Goal: Task Accomplishment & Management: Use online tool/utility

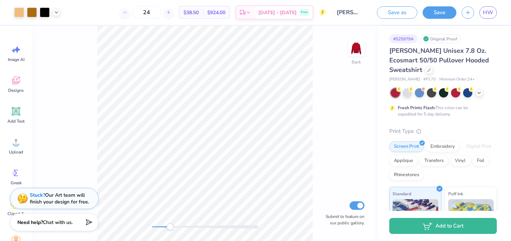
drag, startPoint x: 150, startPoint y: 225, endPoint x: 172, endPoint y: 226, distance: 21.7
click at [172, 226] on div "Accessibility label" at bounding box center [169, 227] width 7 height 7
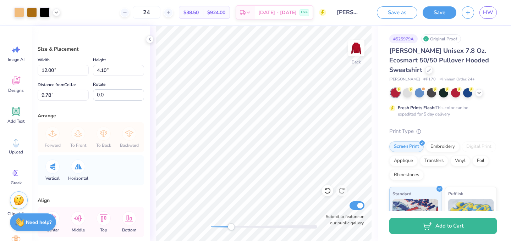
type input "10.15"
type input "4.68"
type input "1.60"
click at [271, 221] on div "Back Submit to feature on our public gallery." at bounding box center [264, 133] width 228 height 215
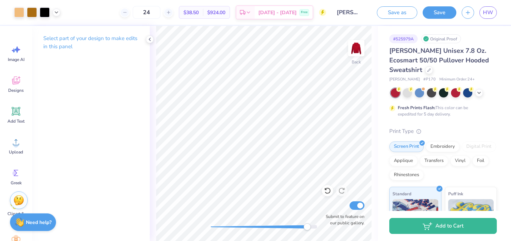
drag, startPoint x: 273, startPoint y: 227, endPoint x: 307, endPoint y: 228, distance: 33.7
click at [307, 228] on div "Accessibility label" at bounding box center [306, 227] width 7 height 7
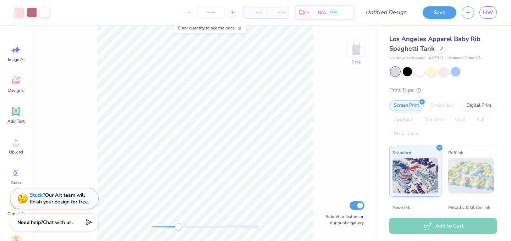
drag, startPoint x: 150, startPoint y: 225, endPoint x: 184, endPoint y: 226, distance: 34.1
click at [182, 226] on div "Accessibility label" at bounding box center [178, 227] width 7 height 7
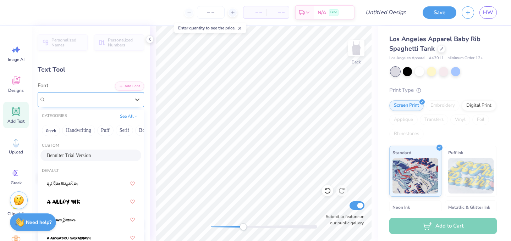
click at [104, 100] on div "Benniter Trial Version" at bounding box center [88, 99] width 86 height 11
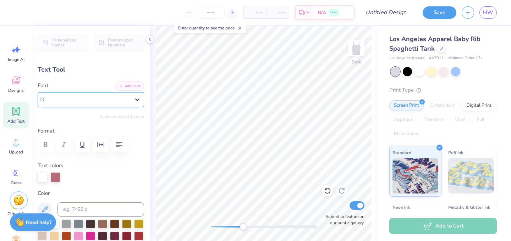
click at [138, 101] on icon at bounding box center [137, 99] width 7 height 7
click at [116, 100] on div "Benniter Trial Version" at bounding box center [88, 99] width 86 height 11
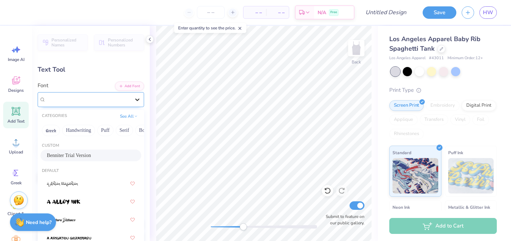
click at [138, 98] on icon at bounding box center [137, 99] width 7 height 7
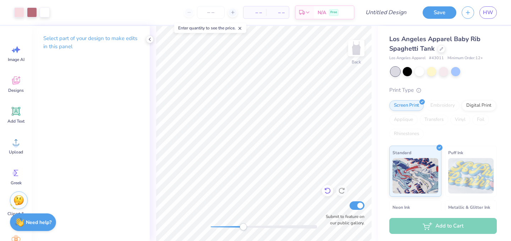
click at [326, 194] on icon at bounding box center [327, 190] width 7 height 7
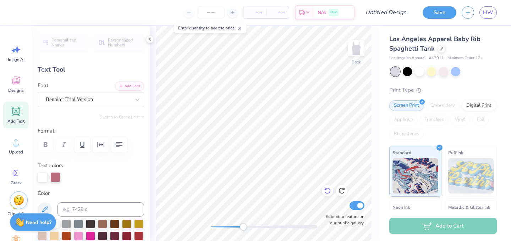
type input "1.25"
type input "1.55"
type input "3.36"
type input "-3.1"
type textarea "E"
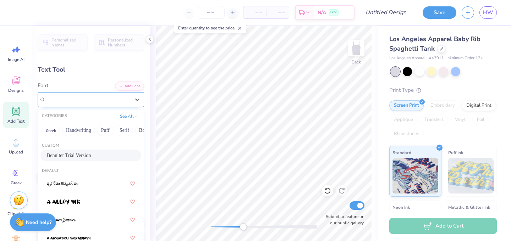
click at [112, 102] on div "Benniter Trial Version" at bounding box center [88, 99] width 86 height 11
click at [46, 131] on button "Greek" at bounding box center [51, 130] width 18 height 11
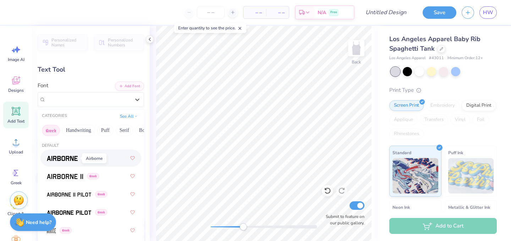
click at [67, 160] on img at bounding box center [62, 158] width 31 height 5
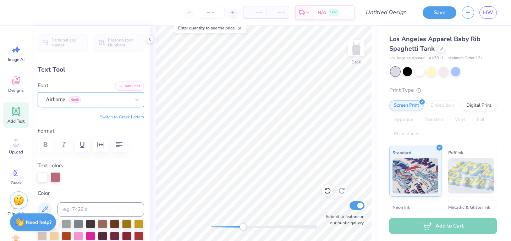
click at [117, 96] on div "Airborne Greek" at bounding box center [88, 99] width 86 height 11
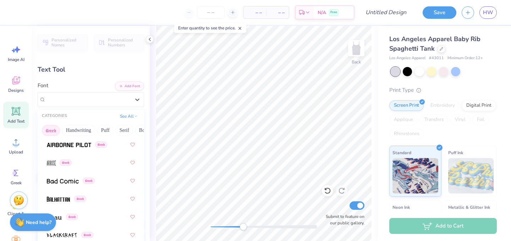
scroll to position [68, 0]
click at [101, 177] on div "Greek" at bounding box center [91, 180] width 88 height 13
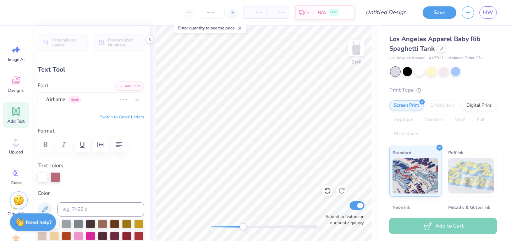
click at [116, 117] on button "Switch to Greek Letters" at bounding box center [122, 117] width 44 height 6
type input "1.47"
type input "1.69"
type input "2.82"
type input "-13.5"
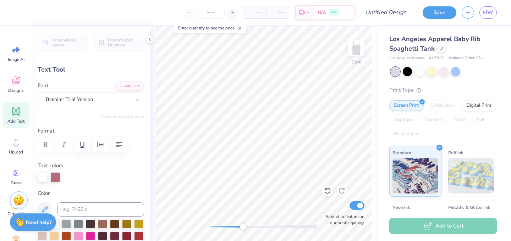
type textarea "P"
type textarea "O"
type input "1.42"
type input "1.59"
type input "2.65"
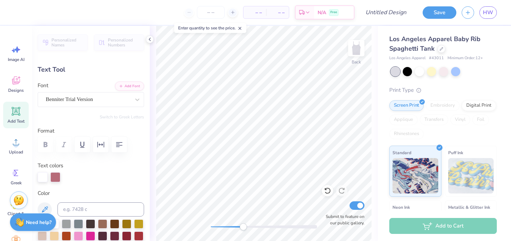
type input "7.4"
type textarea "P"
click at [105, 100] on div "Benniter Trial Version" at bounding box center [88, 99] width 86 height 11
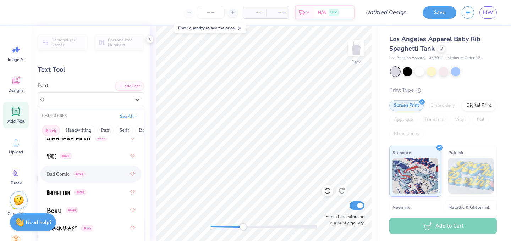
scroll to position [75, 0]
click at [65, 177] on span "Bad Comic" at bounding box center [58, 173] width 22 height 7
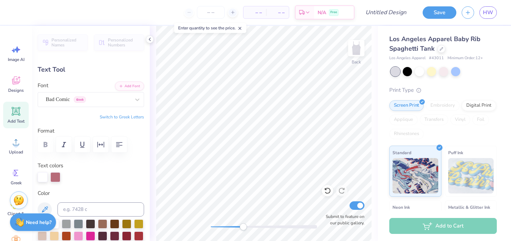
type input "1.51"
type input "1.52"
type input "2.90"
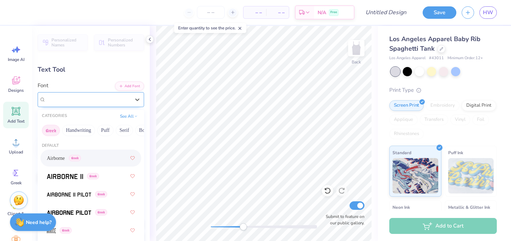
click at [100, 104] on div at bounding box center [88, 100] width 84 height 10
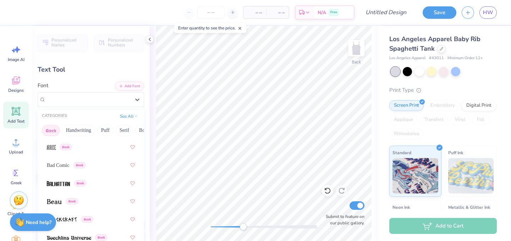
scroll to position [84, 0]
click at [86, 187] on div "Greek" at bounding box center [91, 183] width 88 height 13
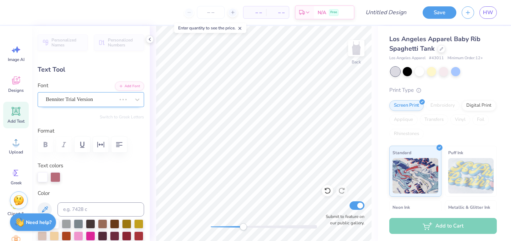
click at [115, 99] on div "Benniter Trial Version" at bounding box center [81, 99] width 72 height 11
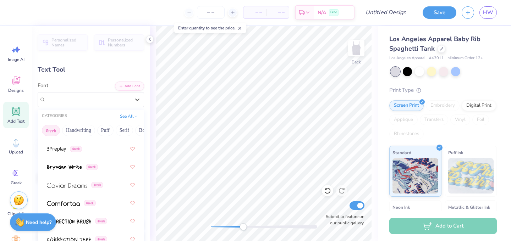
scroll to position [191, 0]
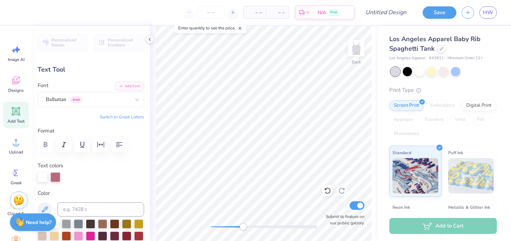
type input "0.0"
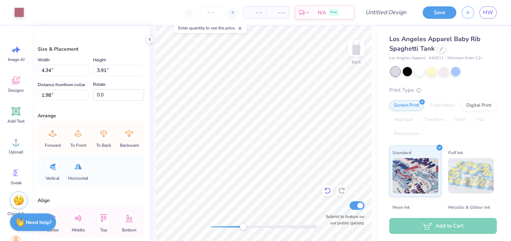
click at [330, 191] on icon at bounding box center [327, 190] width 7 height 7
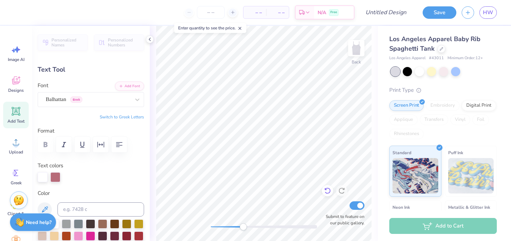
type textarea "P"
click at [119, 118] on button "Switch to Greek Letters" at bounding box center [122, 117] width 44 height 6
type textarea "Ο"
type input "1.00"
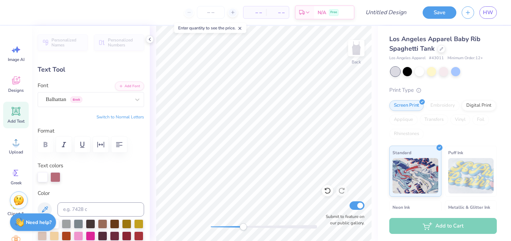
type input "1.55"
type input "3.36"
type input "-3.1"
type input "1.15"
type input "1.49"
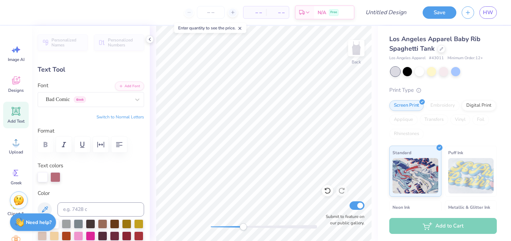
type input "2.65"
type input "7.4"
type textarea "R"
type textarea "r"
click at [139, 118] on button "Switch to Greek Letters" at bounding box center [122, 117] width 44 height 6
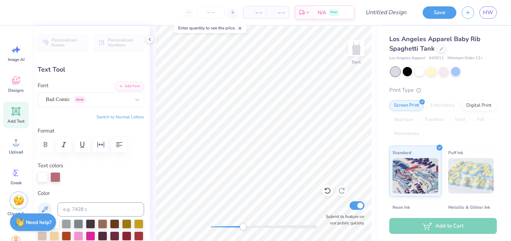
type textarea "Ρ"
type input "1.00"
type input "1.55"
type input "3.36"
type input "-3.1"
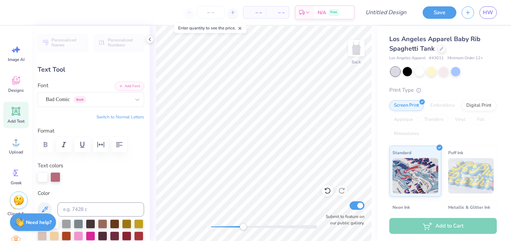
type input "1.06"
type input "1.74"
type input "2.79"
type input "-13.5"
click at [93, 103] on div "Balhattan Greek" at bounding box center [88, 99] width 86 height 11
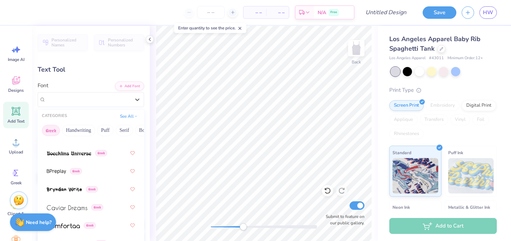
scroll to position [170, 0]
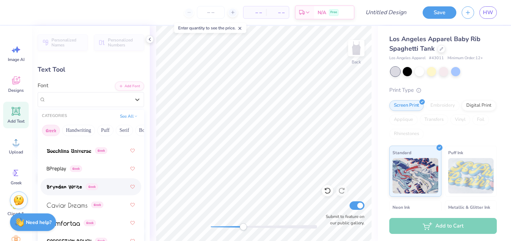
click at [82, 182] on div "Greek" at bounding box center [91, 187] width 88 height 13
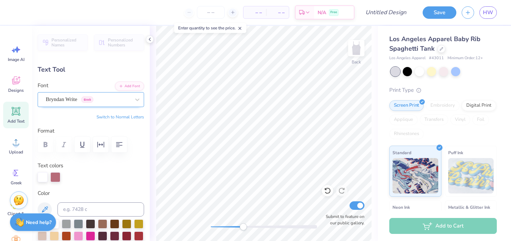
click at [109, 103] on div "Bryndan Write Greek" at bounding box center [88, 99] width 86 height 11
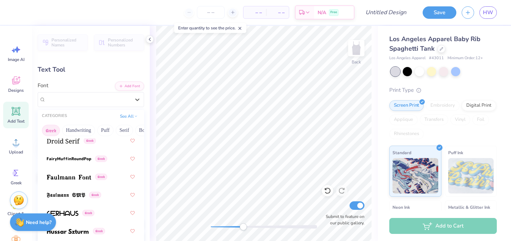
scroll to position [314, 0]
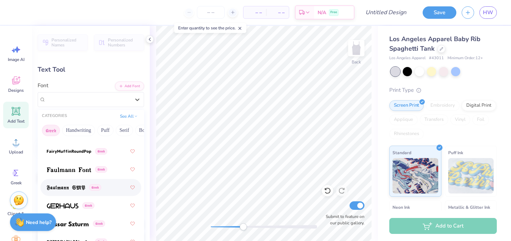
click at [73, 191] on span at bounding box center [66, 187] width 38 height 7
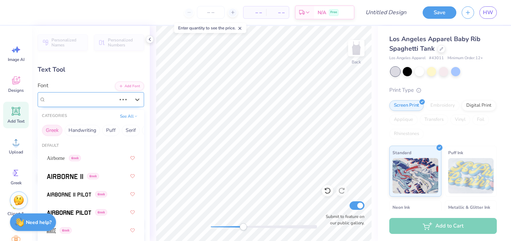
click at [119, 101] on div at bounding box center [123, 99] width 13 height 7
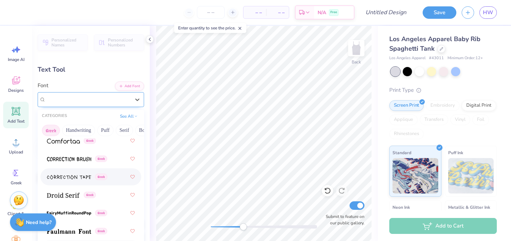
scroll to position [255, 0]
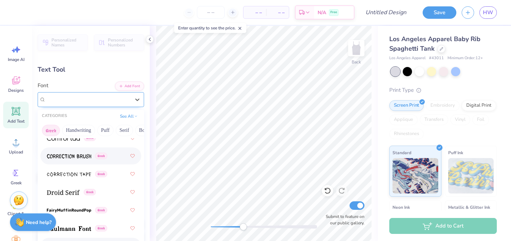
click at [75, 158] on img at bounding box center [69, 156] width 44 height 5
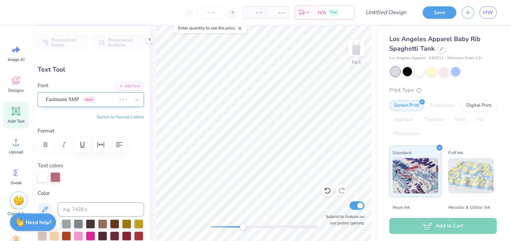
click at [101, 100] on div "Faulmann SMP Greek" at bounding box center [81, 99] width 72 height 11
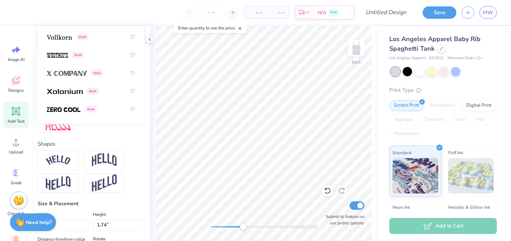
scroll to position [228, 0]
click at [70, 90] on img at bounding box center [65, 90] width 36 height 5
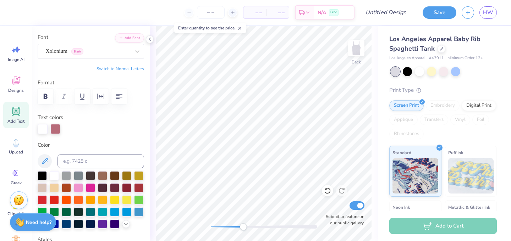
scroll to position [45, 0]
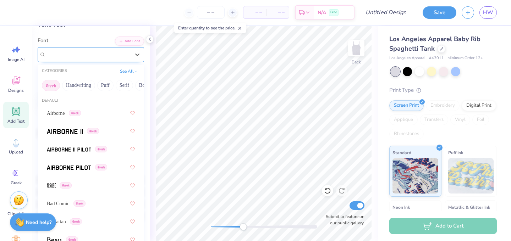
click at [87, 58] on div "Xolonium Greek" at bounding box center [88, 54] width 86 height 11
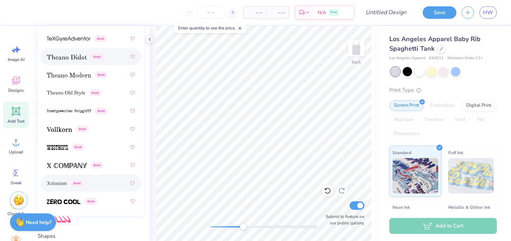
scroll to position [136, 0]
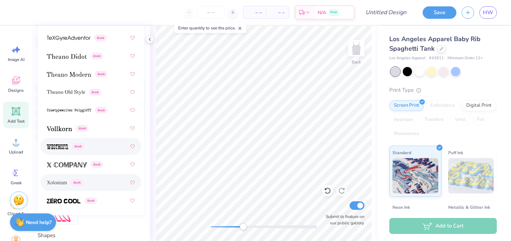
click at [65, 150] on div "Greek" at bounding box center [91, 146] width 88 height 13
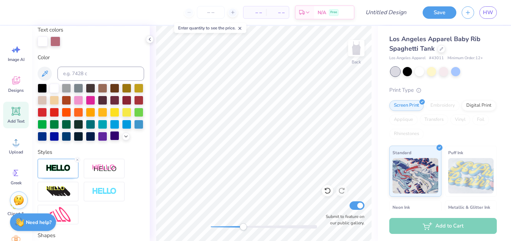
type input "1.00"
type input "1.55"
type input "3.36"
type input "-3.1"
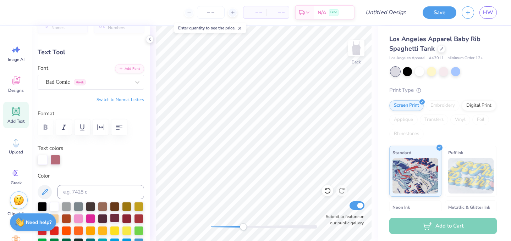
scroll to position [0, 0]
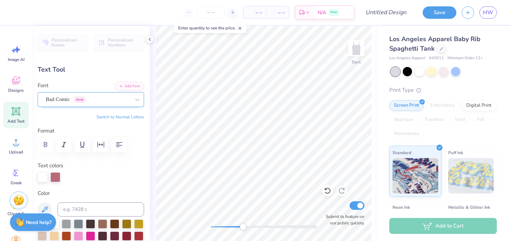
type textarea "Σ"
click at [126, 100] on div "Bad Comic Greek" at bounding box center [88, 99] width 86 height 11
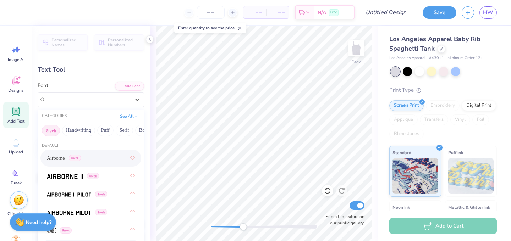
scroll to position [89, 0]
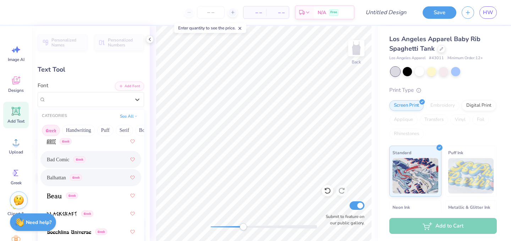
click at [58, 180] on span "Balhattan" at bounding box center [56, 177] width 19 height 7
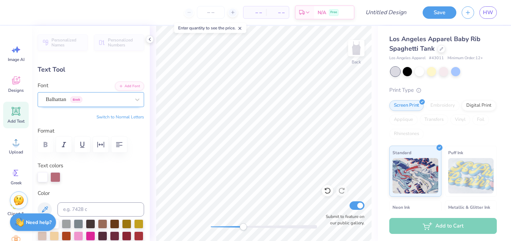
click at [89, 103] on div "Balhattan Greek" at bounding box center [88, 99] width 86 height 11
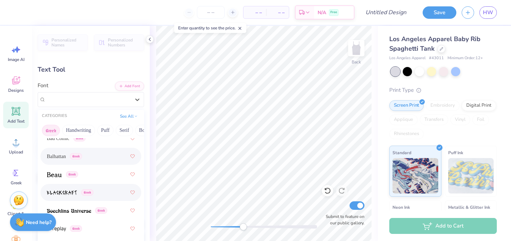
scroll to position [110, 0]
click at [81, 180] on div "Greek" at bounding box center [91, 175] width 88 height 13
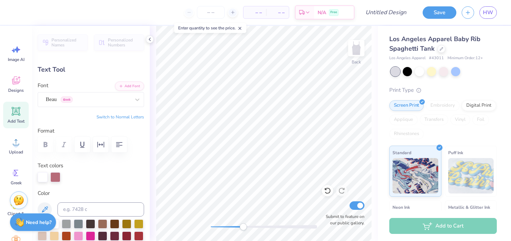
type input "0.91"
type input "1.79"
type input "2.76"
type input "-13.5"
click at [57, 101] on div "Westhorn Greek" at bounding box center [88, 99] width 86 height 11
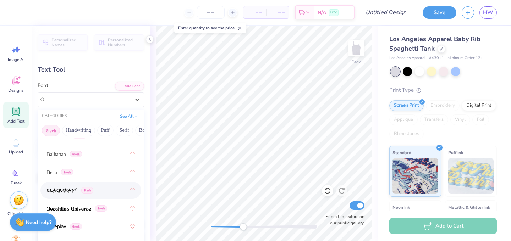
scroll to position [112, 0]
click at [79, 175] on div "Beau Greek" at bounding box center [91, 172] width 88 height 13
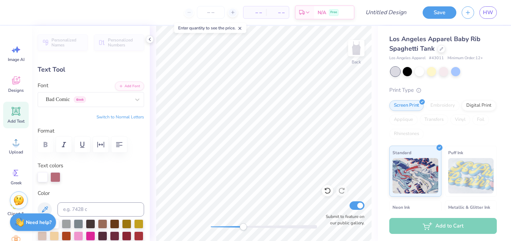
type input "1.15"
type input "1.49"
type input "2.62"
type input "7.4"
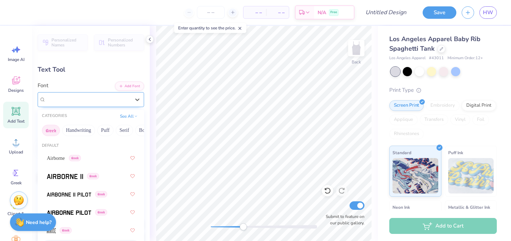
click at [89, 94] on div "Bad Comic Greek" at bounding box center [88, 99] width 86 height 11
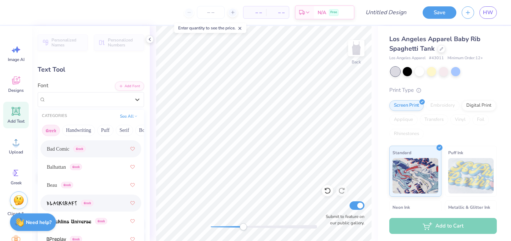
scroll to position [113, 0]
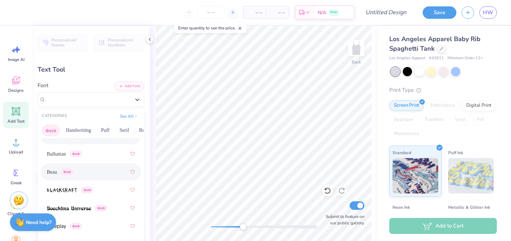
click at [83, 175] on div "Beau Greek" at bounding box center [91, 172] width 88 height 13
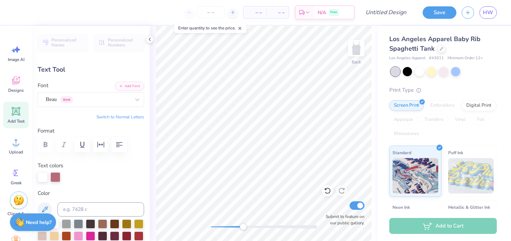
type input "1.39"
type input "1.52"
type input "2.90"
type input "-13.5"
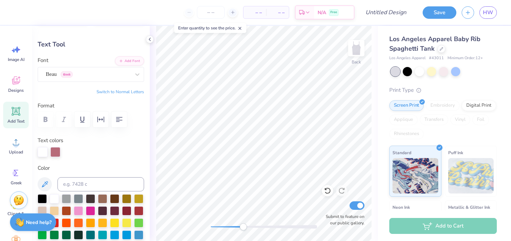
scroll to position [34, 0]
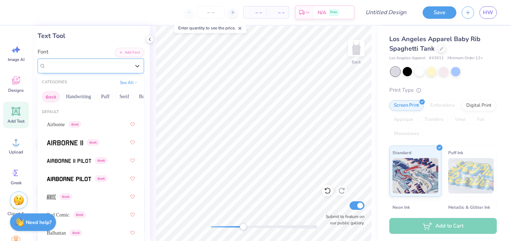
click at [96, 64] on div "Beau Greek" at bounding box center [88, 65] width 86 height 11
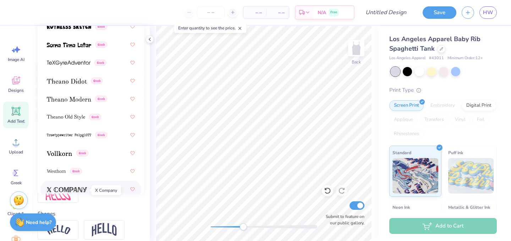
scroll to position [643, 0]
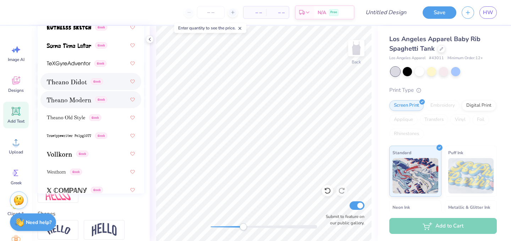
click at [66, 88] on div "Greek" at bounding box center [90, 81] width 101 height 17
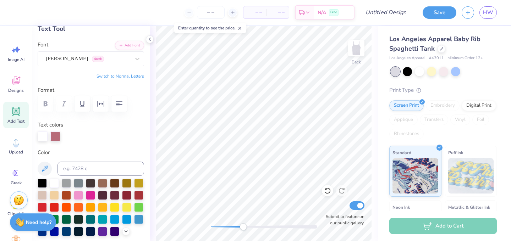
scroll to position [12, 0]
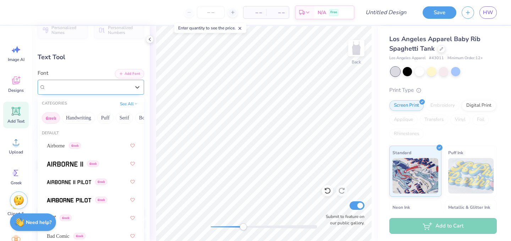
click at [88, 88] on div "[PERSON_NAME] Greek" at bounding box center [88, 87] width 86 height 11
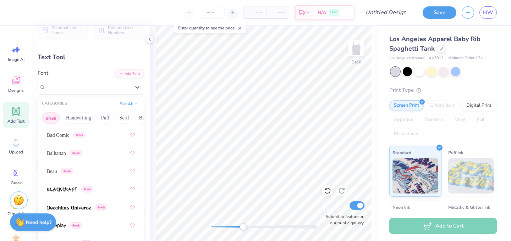
scroll to position [101, 0]
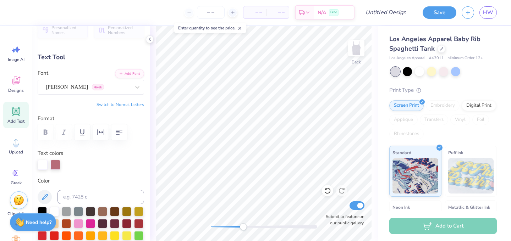
click at [100, 61] on div "Text Tool" at bounding box center [91, 58] width 106 height 10
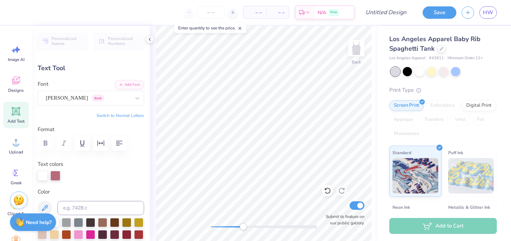
scroll to position [0, 0]
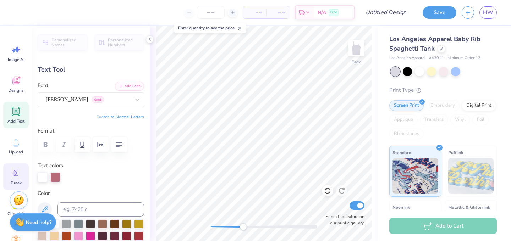
click at [17, 174] on circle at bounding box center [14, 173] width 5 height 5
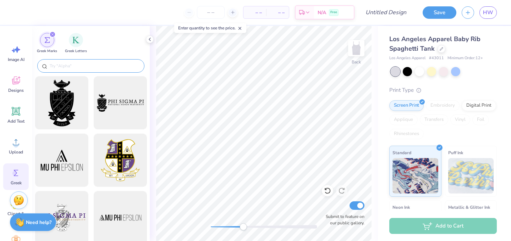
click at [103, 69] on input "text" at bounding box center [94, 65] width 91 height 7
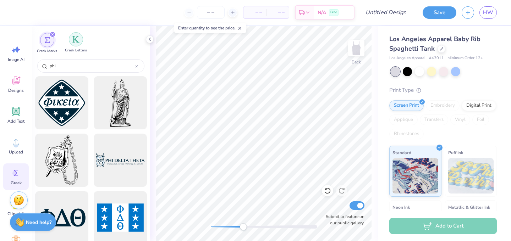
type input "phi"
click at [78, 40] on img "filter for Greek Letters" at bounding box center [75, 39] width 7 height 7
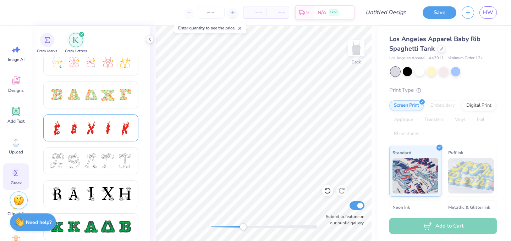
scroll to position [172, 0]
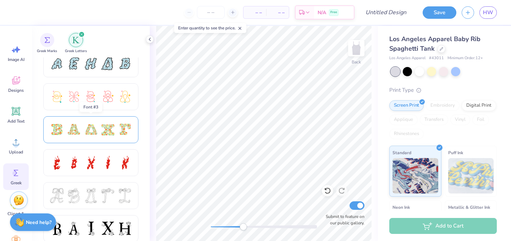
click at [105, 130] on div at bounding box center [107, 129] width 15 height 15
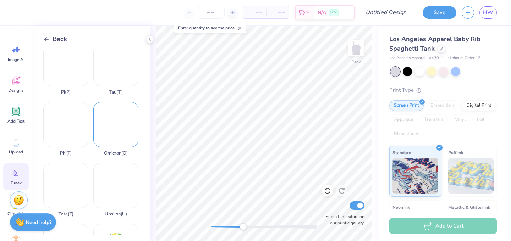
scroll to position [501, 0]
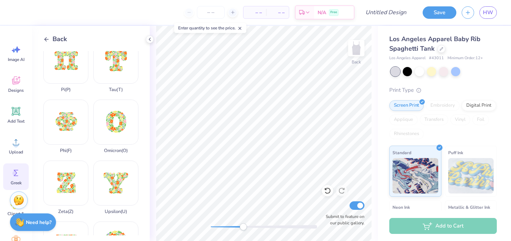
click at [59, 35] on span "Back" at bounding box center [60, 39] width 15 height 10
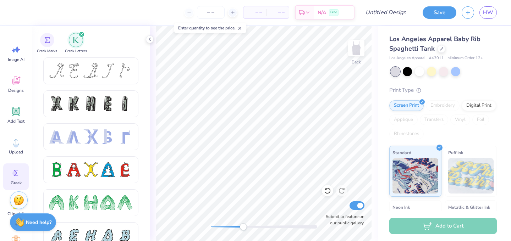
type textarea "Φ"
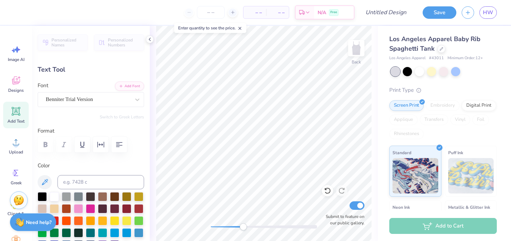
type textarea "D"
type textarea "Fall"
type input "0.67"
type input "0.50"
type input "4.74"
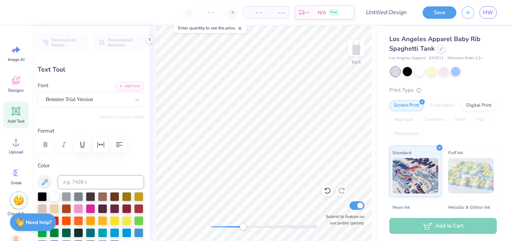
type input "-19.0"
type textarea "2025"
type input "0.88"
type input "0.40"
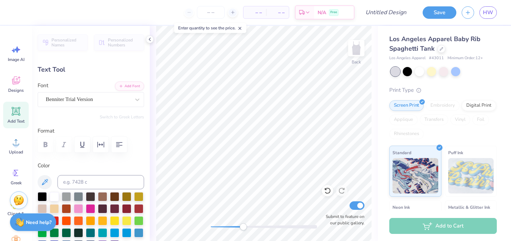
type input "3.37"
type input "8.9"
type input "0.68"
type input "0.31"
click at [372, 161] on div "Back Submit to feature on our public gallery." at bounding box center [264, 133] width 228 height 215
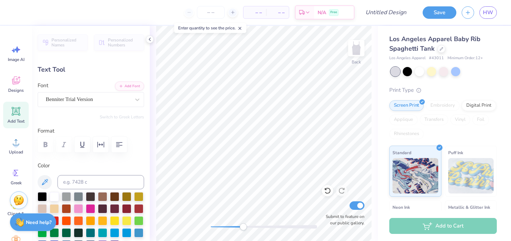
type input "0.0"
type input "3.38"
type input "8.9"
type input "0.84"
type input "0.52"
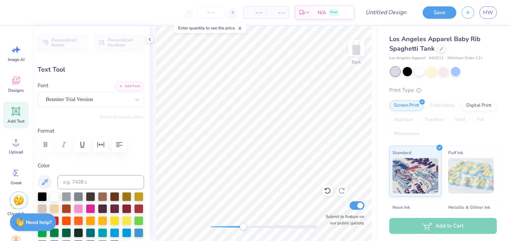
type input "4.76"
click at [414, 107] on div "Screen Print" at bounding box center [406, 104] width 34 height 11
click at [444, 111] on div "Embroidery" at bounding box center [443, 105] width 34 height 11
click at [444, 110] on div "Embroidery" at bounding box center [443, 105] width 34 height 11
type input "0.0"
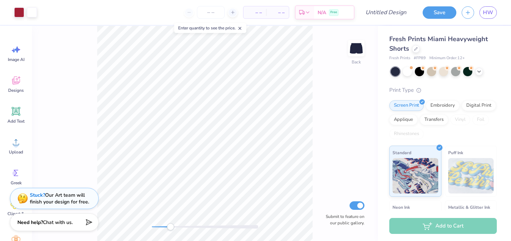
click at [170, 221] on div "Back Submit to feature on our public gallery." at bounding box center [205, 133] width 346 height 215
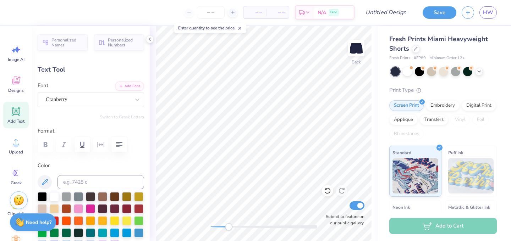
type textarea "Phi Rho"
type input "1.38"
type input "4.07"
type input "1.57"
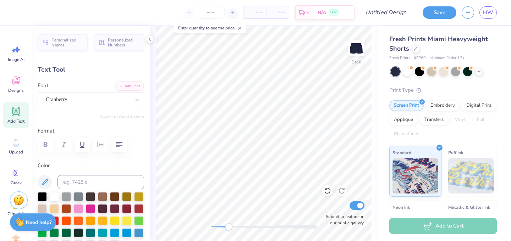
type input "1.17"
click at [18, 177] on icon at bounding box center [16, 173] width 11 height 11
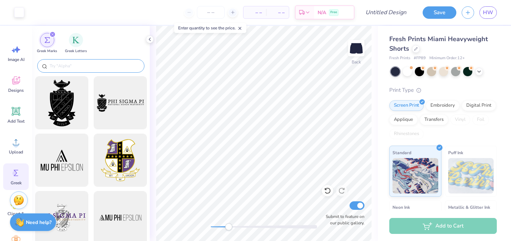
click at [67, 66] on input "text" at bounding box center [94, 65] width 91 height 7
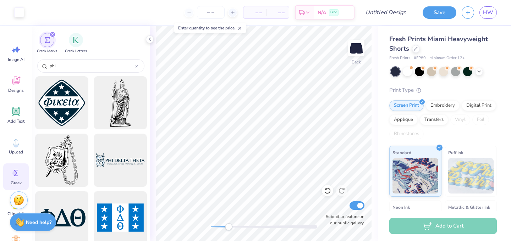
type input "phi"
click at [50, 34] on div "filter for Greek Marks" at bounding box center [52, 34] width 6 height 6
click at [73, 39] on img "filter for Greek Letters" at bounding box center [75, 39] width 7 height 7
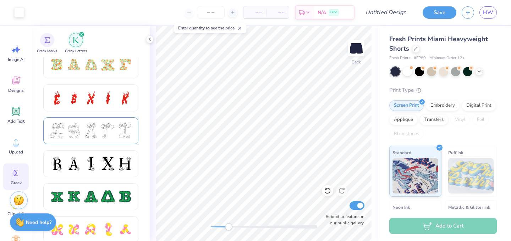
scroll to position [225, 0]
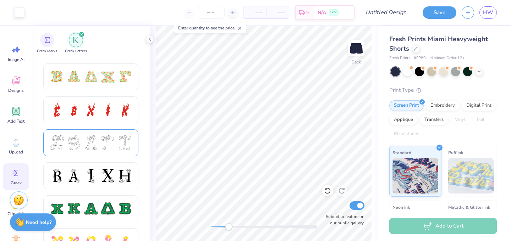
click at [86, 136] on div at bounding box center [90, 143] width 15 height 15
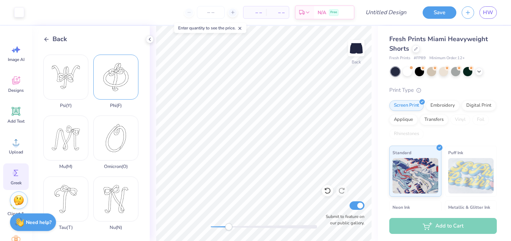
scroll to position [354, 0]
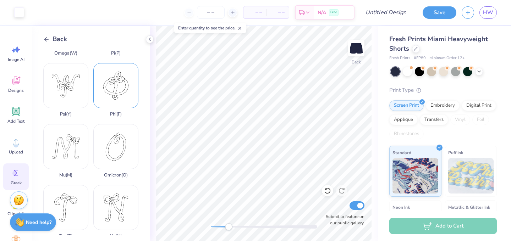
click at [125, 97] on div "Phi ( F )" at bounding box center [115, 90] width 45 height 54
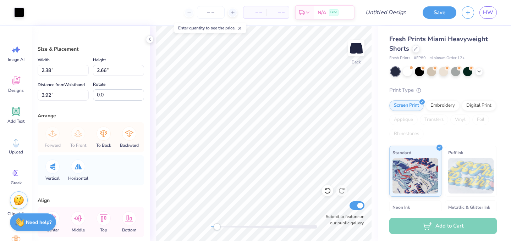
drag, startPoint x: 230, startPoint y: 224, endPoint x: 215, endPoint y: 225, distance: 14.6
click at [215, 225] on div "Accessibility label" at bounding box center [216, 227] width 7 height 7
click at [16, 7] on div at bounding box center [19, 12] width 10 height 10
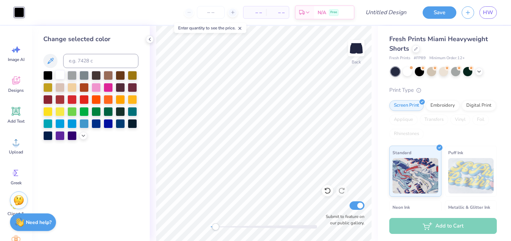
click at [59, 76] on div at bounding box center [59, 74] width 9 height 9
drag, startPoint x: 217, startPoint y: 226, endPoint x: 233, endPoint y: 225, distance: 16.0
click at [233, 225] on div "Accessibility label" at bounding box center [230, 227] width 7 height 7
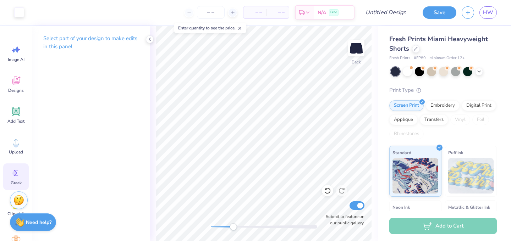
click at [18, 170] on icon at bounding box center [16, 173] width 11 height 11
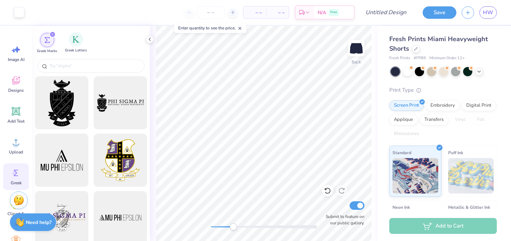
click at [81, 44] on div "Greek Letters" at bounding box center [76, 42] width 22 height 21
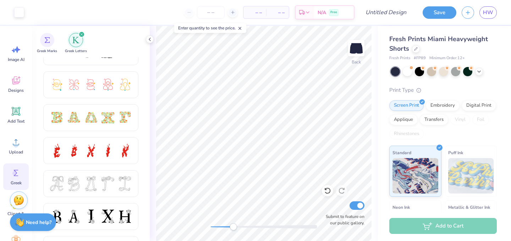
scroll to position [182, 0]
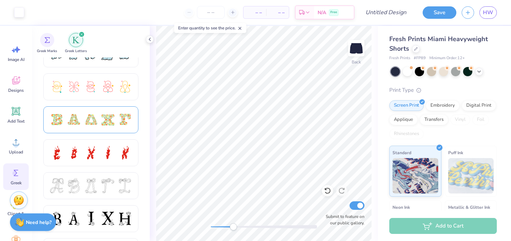
click at [85, 126] on div at bounding box center [90, 119] width 15 height 15
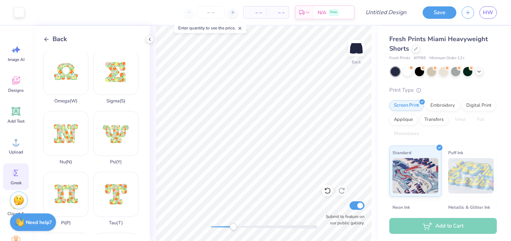
scroll to position [365, 0]
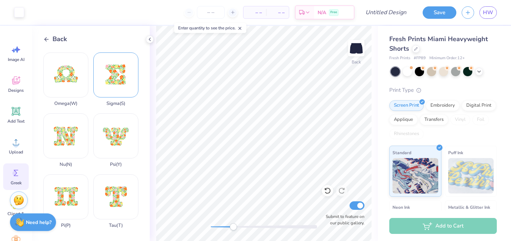
click at [123, 74] on div "Sigma ( S )" at bounding box center [115, 80] width 45 height 54
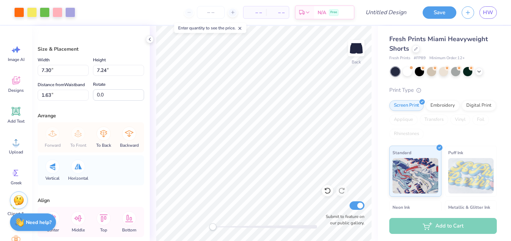
click at [213, 221] on div "Back Submit to feature on our public gallery." at bounding box center [264, 133] width 228 height 215
type input "3.95"
type input "3.91"
click at [15, 169] on icon at bounding box center [16, 173] width 11 height 11
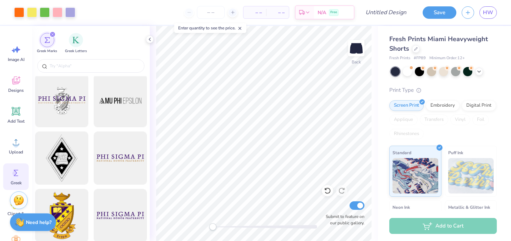
scroll to position [116, 0]
click at [75, 39] on img "filter for Greek Letters" at bounding box center [75, 39] width 7 height 7
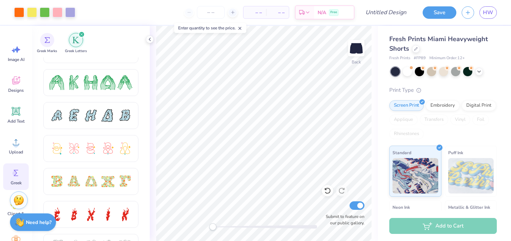
scroll to position [114, 0]
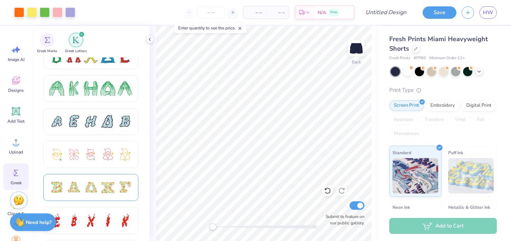
click at [95, 187] on div at bounding box center [90, 187] width 15 height 15
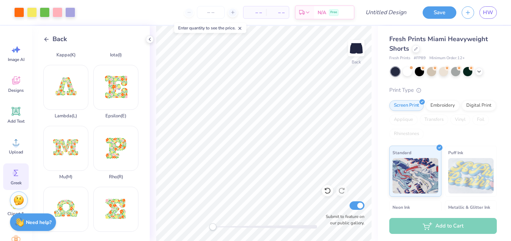
scroll to position [240, 0]
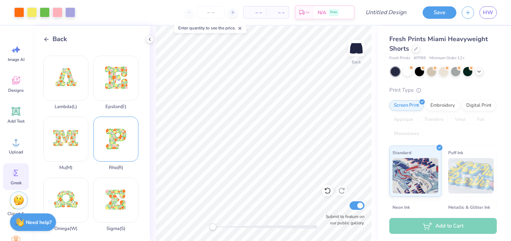
click at [112, 149] on div "Rho ( R )" at bounding box center [115, 144] width 45 height 54
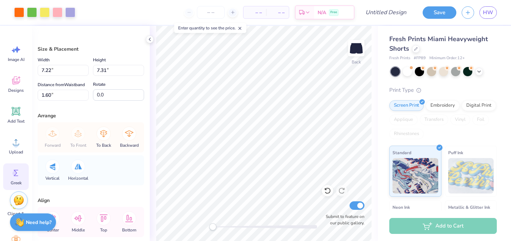
click at [16, 175] on circle at bounding box center [14, 173] width 5 height 5
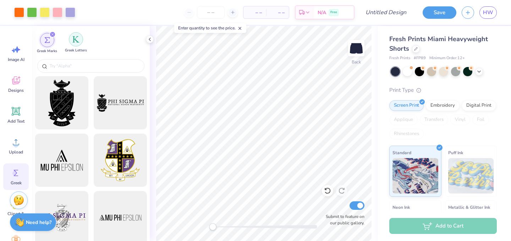
click at [74, 41] on img "filter for Greek Letters" at bounding box center [75, 39] width 7 height 7
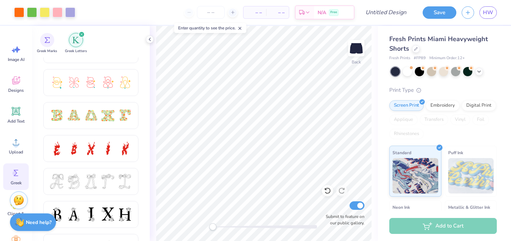
scroll to position [195, 0]
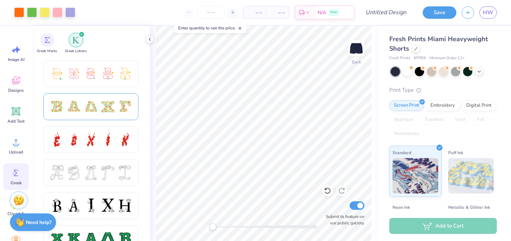
click at [94, 112] on div at bounding box center [90, 106] width 15 height 15
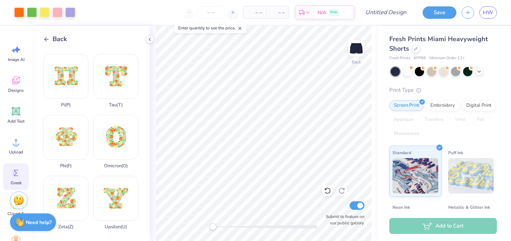
scroll to position [488, 0]
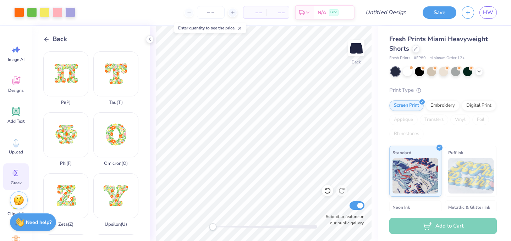
click at [42, 145] on div "Back Beta ( B ) Alpha ( A ) Delta ( D ) Chi ( C ) Gamma ( G ) Eta ( H ) Kappa (…" at bounding box center [91, 133] width 118 height 215
click at [70, 136] on div "Phi ( F )" at bounding box center [65, 139] width 45 height 54
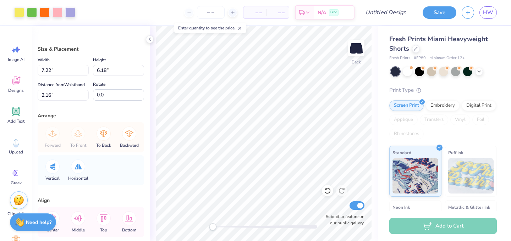
type input "7.31"
type input "1.60"
type input "2.17"
type input "2.19"
type input "7.22"
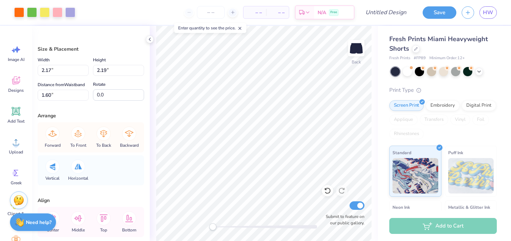
type input "6.18"
type input "2.16"
type input "3.31"
type input "2.84"
type input "3.95"
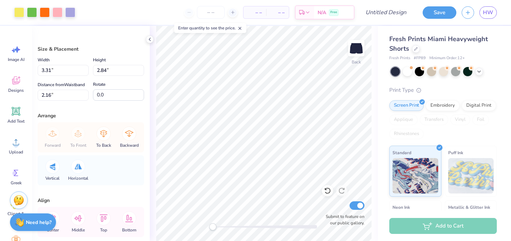
type input "3.91"
type input "2.51"
type input "2.36"
type input "2.34"
type input "4.19"
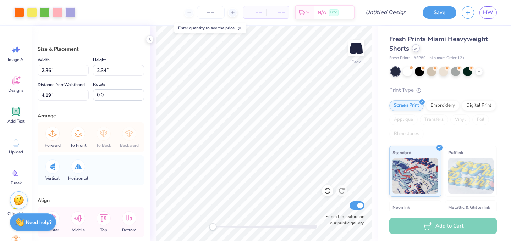
click at [415, 48] on icon at bounding box center [416, 48] width 4 height 4
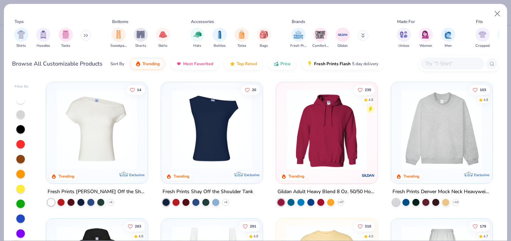
click at [410, 137] on img at bounding box center [441, 129] width 87 height 80
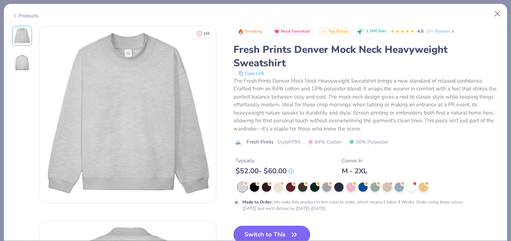
click at [268, 227] on button "Switch to This" at bounding box center [271, 235] width 77 height 18
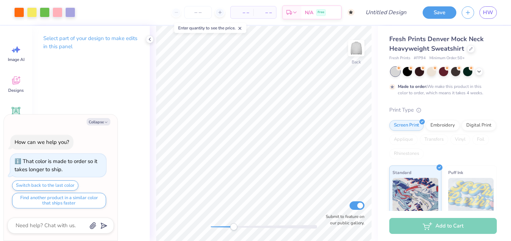
drag, startPoint x: 210, startPoint y: 225, endPoint x: 232, endPoint y: 225, distance: 22.4
click at [233, 225] on div "Accessibility label" at bounding box center [233, 227] width 7 height 7
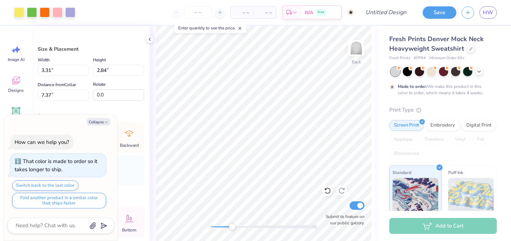
type textarea "x"
type input "6.95"
type input "5.95"
type input "5.55"
click at [213, 221] on div "Back Submit to feature on our public gallery." at bounding box center [264, 133] width 228 height 215
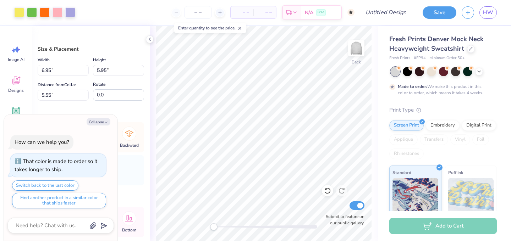
type textarea "x"
type input "2.36"
type input "2.34"
type input "7.73"
type textarea "x"
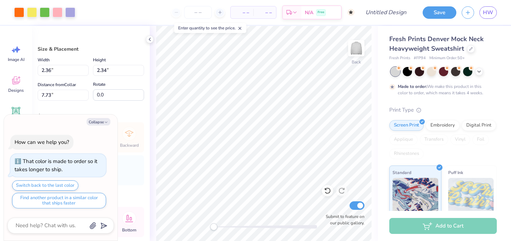
type input "5.27"
type input "5.23"
type input "5.85"
type textarea "x"
type input "3.67"
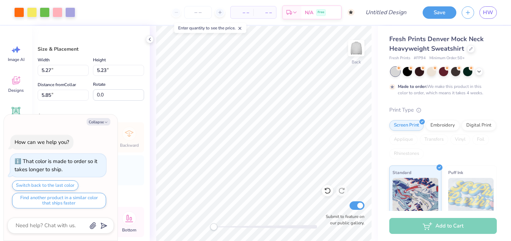
type input "3.63"
type input "10.38"
type textarea "x"
type input "6.95"
type input "5.95"
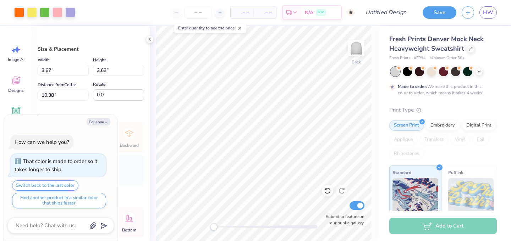
type input "4.05"
type textarea "x"
type input "4.82"
type input "4.13"
type textarea "x"
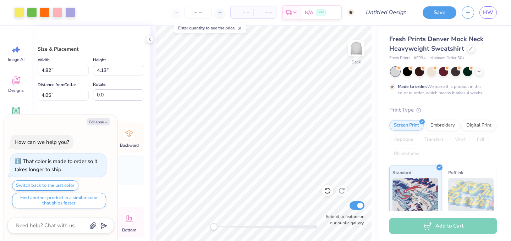
type input "4.23"
type input "3.62"
type input "10.38"
click at [101, 120] on button "Collapse" at bounding box center [99, 121] width 24 height 7
type textarea "x"
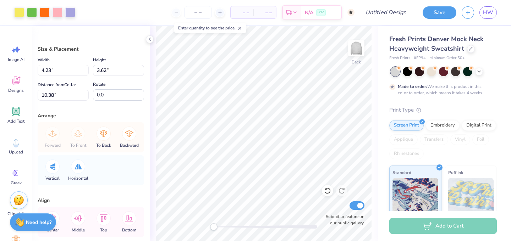
type input "3.67"
type input "3.63"
type input "4.23"
click at [106, 70] on input "3.62" at bounding box center [118, 70] width 51 height 11
type input "3.63"
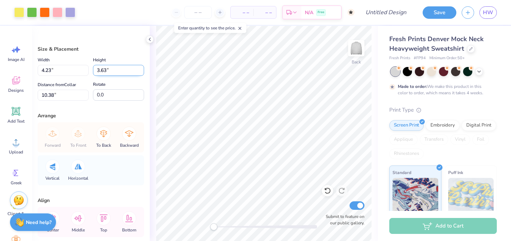
type input "4.24"
click at [107, 70] on input "2.19" at bounding box center [118, 70] width 51 height 11
type input "2"
type input "3.63"
type input "3.59"
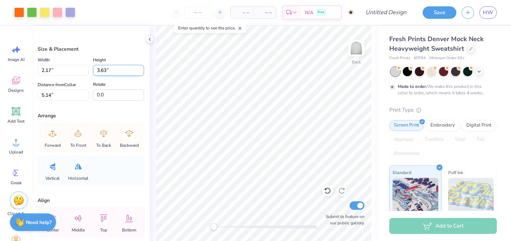
type input "4.42"
type input "4.24"
type input "10.38"
drag, startPoint x: 214, startPoint y: 227, endPoint x: 221, endPoint y: 227, distance: 6.7
click at [221, 227] on div "Accessibility label" at bounding box center [221, 227] width 7 height 7
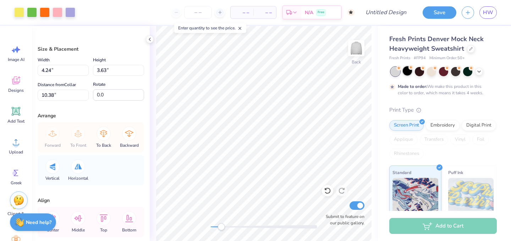
click at [408, 72] on div at bounding box center [407, 70] width 9 height 9
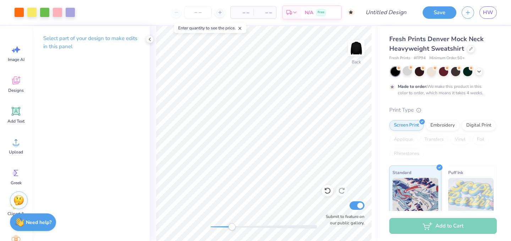
drag, startPoint x: 221, startPoint y: 227, endPoint x: 232, endPoint y: 228, distance: 10.7
click at [232, 228] on div "Accessibility label" at bounding box center [231, 227] width 7 height 7
click at [478, 72] on icon at bounding box center [479, 71] width 6 height 6
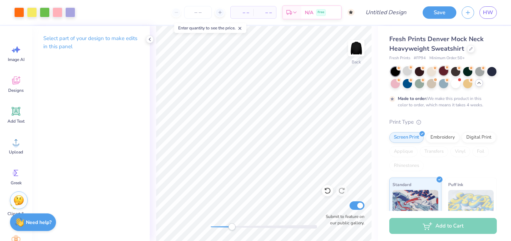
click at [440, 72] on div at bounding box center [443, 70] width 9 height 9
click at [470, 48] on icon at bounding box center [471, 48] width 4 height 4
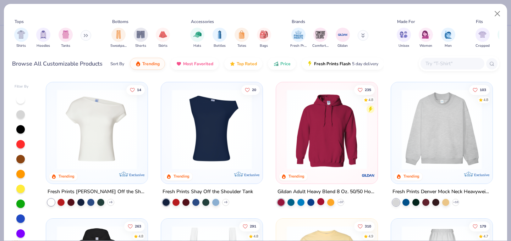
click at [319, 199] on div at bounding box center [320, 201] width 7 height 7
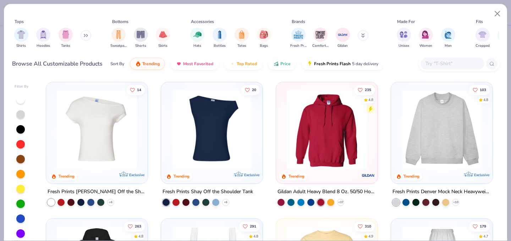
click at [318, 151] on img at bounding box center [326, 129] width 87 height 80
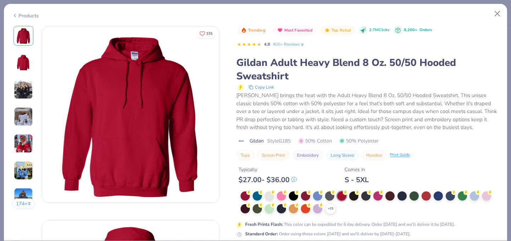
scroll to position [33, 0]
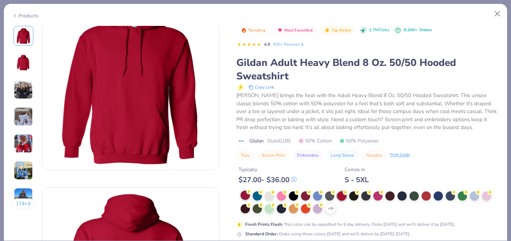
click at [244, 197] on div at bounding box center [245, 195] width 9 height 9
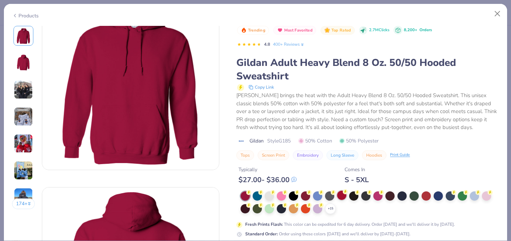
click at [339, 198] on div at bounding box center [341, 195] width 9 height 9
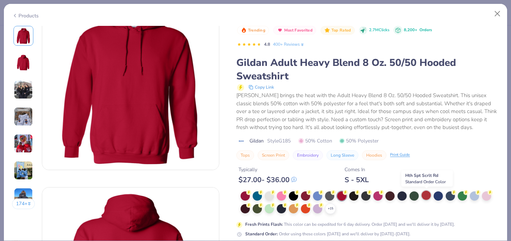
click at [427, 197] on div at bounding box center [426, 195] width 9 height 9
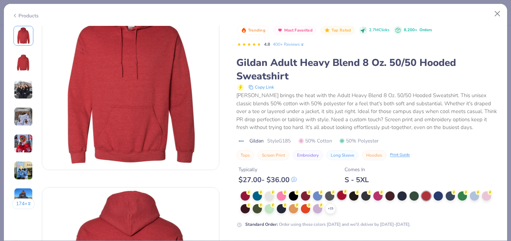
click at [342, 196] on div at bounding box center [341, 195] width 9 height 9
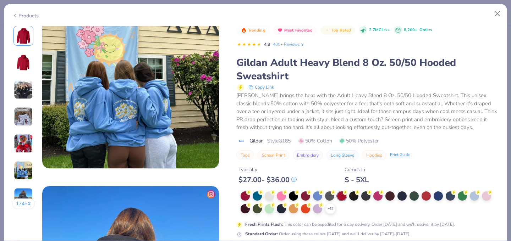
scroll to position [1127, 0]
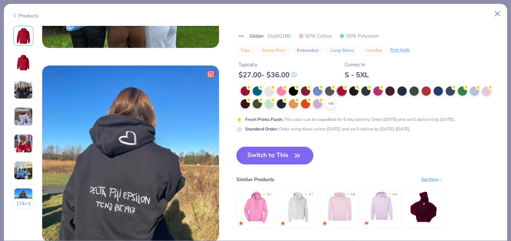
click at [283, 155] on button "Switch to This" at bounding box center [274, 156] width 77 height 18
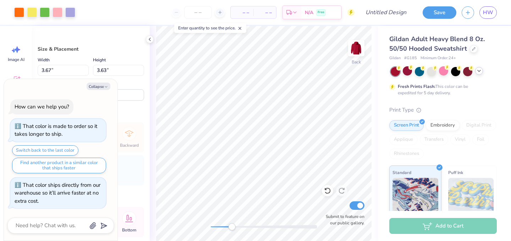
type textarea "x"
type input "3.59"
type input "10.36"
type textarea "x"
type input "4.24"
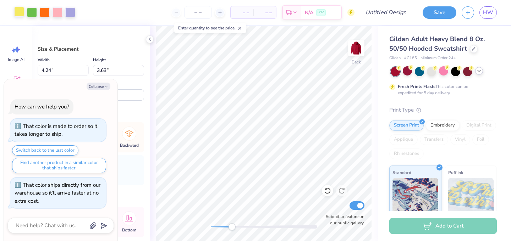
click at [19, 13] on div at bounding box center [19, 12] width 10 height 10
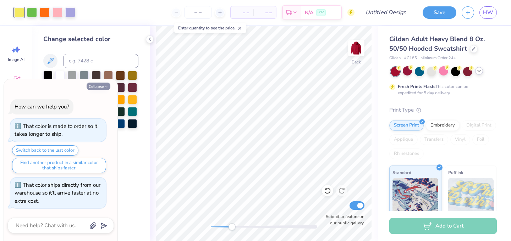
click at [104, 89] on icon "button" at bounding box center [106, 87] width 4 height 4
type textarea "x"
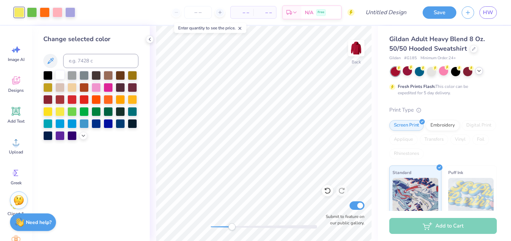
click at [58, 72] on div at bounding box center [59, 74] width 9 height 9
click at [43, 14] on div at bounding box center [45, 12] width 10 height 10
click at [129, 111] on div at bounding box center [132, 110] width 9 height 9
click at [110, 86] on div at bounding box center [108, 86] width 9 height 9
click at [133, 88] on div at bounding box center [132, 86] width 9 height 9
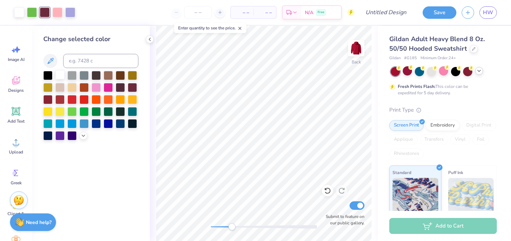
click at [56, 74] on div at bounding box center [59, 74] width 9 height 9
click at [33, 14] on div at bounding box center [32, 12] width 10 height 10
click at [62, 73] on div at bounding box center [59, 74] width 9 height 9
click at [34, 10] on div at bounding box center [32, 12] width 10 height 10
click at [64, 78] on div at bounding box center [59, 74] width 9 height 9
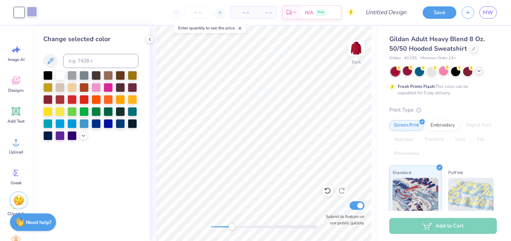
click at [32, 11] on div at bounding box center [32, 12] width 10 height 10
click at [62, 76] on div at bounding box center [59, 74] width 9 height 9
click at [125, 172] on div "Change selected color" at bounding box center [91, 133] width 118 height 215
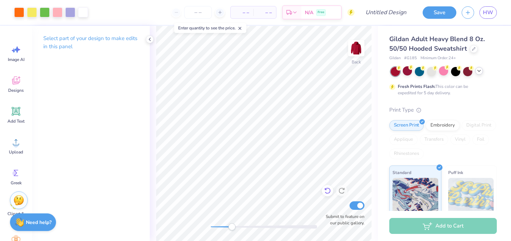
click at [325, 187] on div at bounding box center [327, 190] width 11 height 11
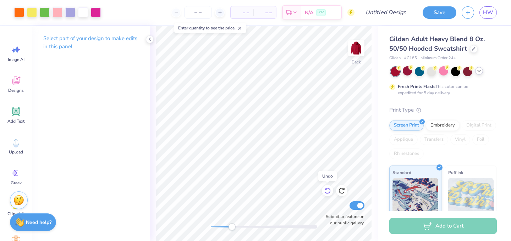
click at [325, 187] on div at bounding box center [327, 190] width 11 height 11
click at [43, 11] on div at bounding box center [45, 12] width 10 height 10
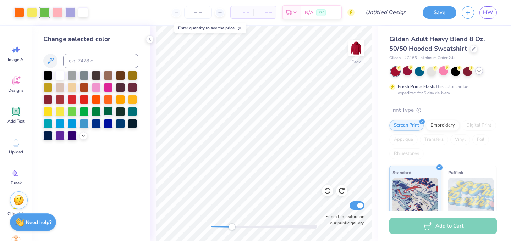
click at [106, 114] on div at bounding box center [108, 110] width 9 height 9
click at [98, 113] on div at bounding box center [96, 110] width 9 height 9
click at [83, 112] on div at bounding box center [83, 110] width 9 height 9
click at [72, 112] on div at bounding box center [71, 110] width 9 height 9
click at [31, 11] on div at bounding box center [32, 12] width 10 height 10
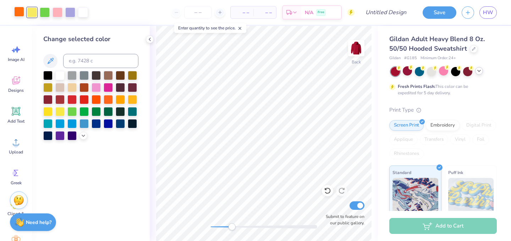
click at [20, 13] on div at bounding box center [19, 12] width 10 height 10
click at [98, 127] on div at bounding box center [96, 123] width 9 height 9
click at [82, 122] on div at bounding box center [83, 123] width 9 height 9
click at [74, 123] on div at bounding box center [71, 123] width 9 height 9
click at [71, 78] on div at bounding box center [71, 74] width 9 height 9
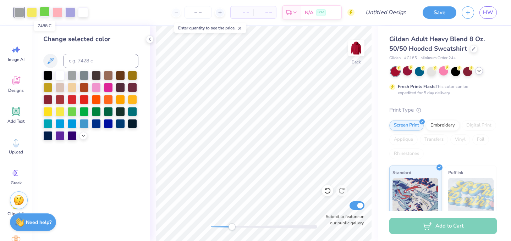
click at [46, 13] on div at bounding box center [45, 12] width 10 height 10
click at [56, 11] on div at bounding box center [58, 12] width 10 height 10
click at [82, 76] on div at bounding box center [83, 74] width 9 height 9
click at [71, 12] on div at bounding box center [70, 12] width 10 height 10
click at [93, 77] on div at bounding box center [96, 74] width 9 height 9
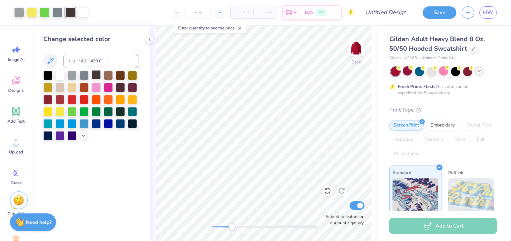
click at [96, 77] on div at bounding box center [96, 74] width 9 height 9
click at [84, 112] on div at bounding box center [83, 110] width 9 height 9
click at [97, 112] on div at bounding box center [96, 110] width 9 height 9
click at [109, 114] on div at bounding box center [108, 110] width 9 height 9
click at [95, 112] on div at bounding box center [96, 110] width 9 height 9
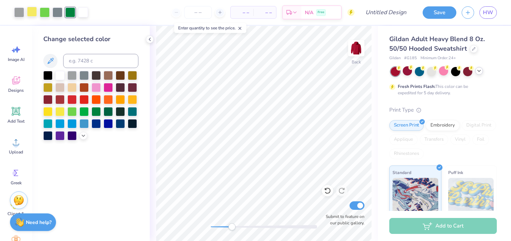
click at [35, 11] on div at bounding box center [32, 12] width 10 height 10
click at [88, 99] on div at bounding box center [83, 98] width 9 height 9
click at [105, 101] on div at bounding box center [108, 98] width 9 height 9
click at [106, 117] on div at bounding box center [90, 106] width 95 height 70
click at [119, 112] on div at bounding box center [120, 110] width 9 height 9
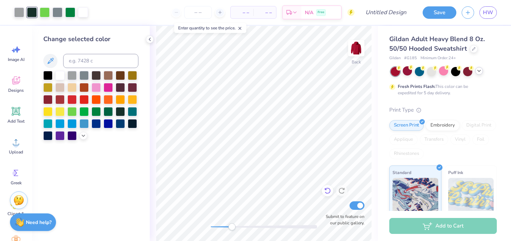
click at [329, 190] on icon at bounding box center [327, 190] width 7 height 7
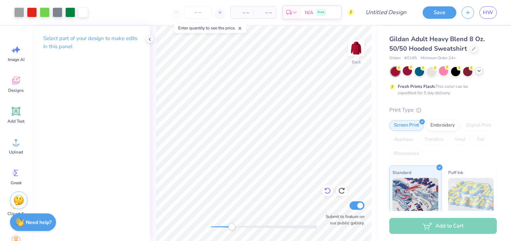
click at [329, 190] on icon at bounding box center [327, 190] width 7 height 7
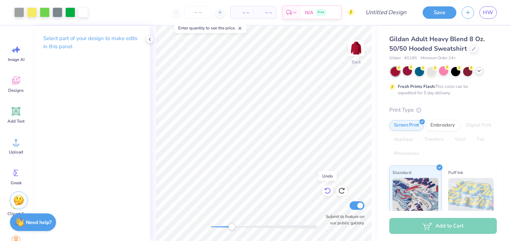
click at [329, 190] on icon at bounding box center [327, 190] width 7 height 7
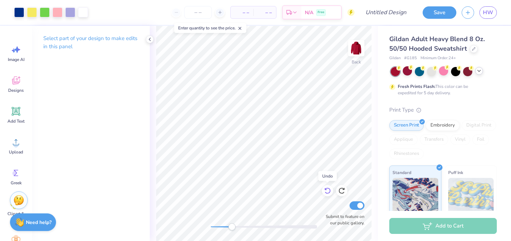
click at [329, 190] on icon at bounding box center [327, 190] width 7 height 7
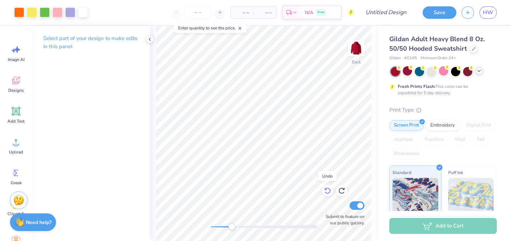
click at [329, 190] on icon at bounding box center [327, 190] width 7 height 7
click at [340, 191] on icon at bounding box center [341, 190] width 7 height 7
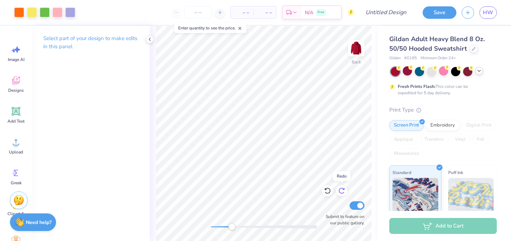
click at [340, 191] on icon at bounding box center [341, 190] width 7 height 7
click at [341, 192] on icon at bounding box center [341, 190] width 7 height 7
click at [325, 190] on icon at bounding box center [325, 189] width 1 height 1
click at [44, 14] on div at bounding box center [45, 12] width 10 height 10
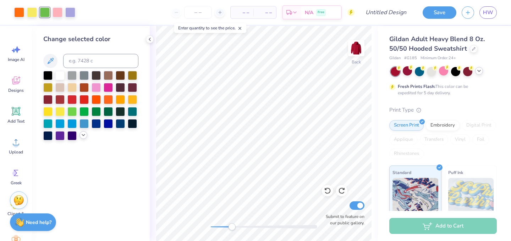
click at [82, 134] on polyline at bounding box center [83, 134] width 3 height 1
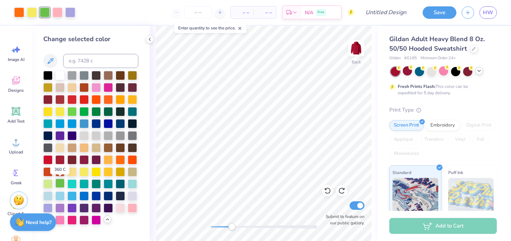
click at [57, 186] on div at bounding box center [59, 183] width 9 height 9
click at [60, 185] on div at bounding box center [59, 183] width 9 height 9
click at [20, 16] on div at bounding box center [19, 12] width 10 height 10
click at [40, 12] on div at bounding box center [45, 12] width 10 height 10
click at [107, 109] on div at bounding box center [108, 110] width 9 height 9
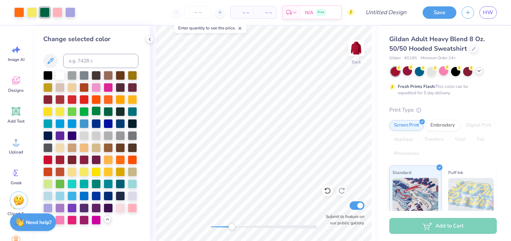
click at [98, 110] on div at bounding box center [96, 110] width 9 height 9
click at [80, 109] on div at bounding box center [83, 110] width 9 height 9
click at [72, 111] on div at bounding box center [71, 110] width 9 height 9
click at [43, 186] on div at bounding box center [47, 183] width 9 height 9
click at [60, 183] on div at bounding box center [59, 183] width 9 height 9
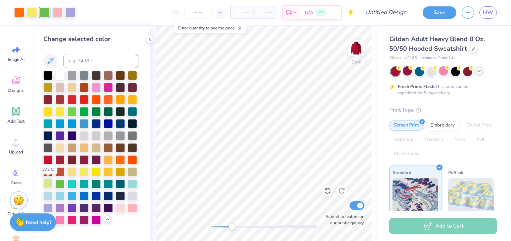
click at [49, 185] on div at bounding box center [47, 183] width 9 height 9
click at [72, 112] on div at bounding box center [71, 110] width 9 height 9
click at [62, 183] on div at bounding box center [59, 183] width 9 height 9
click at [21, 13] on div at bounding box center [19, 12] width 10 height 10
click at [60, 79] on div at bounding box center [59, 74] width 9 height 9
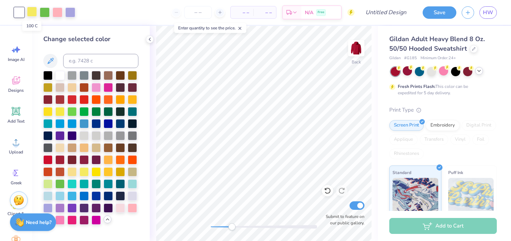
click at [35, 11] on div at bounding box center [32, 12] width 10 height 10
click at [120, 209] on div at bounding box center [120, 207] width 9 height 9
click at [59, 15] on div at bounding box center [58, 12] width 10 height 10
click at [119, 74] on div at bounding box center [120, 74] width 9 height 9
click at [107, 75] on div at bounding box center [108, 74] width 9 height 9
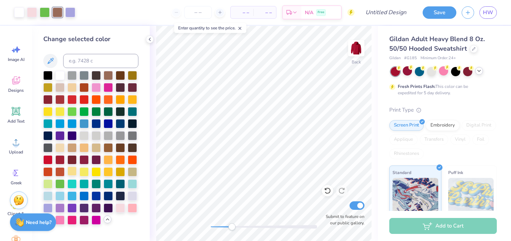
click at [72, 171] on div at bounding box center [71, 171] width 9 height 9
click at [69, 11] on div at bounding box center [70, 12] width 10 height 10
click at [104, 74] on div at bounding box center [108, 74] width 9 height 9
click at [46, 11] on div at bounding box center [45, 12] width 10 height 10
click at [46, 182] on div at bounding box center [47, 183] width 9 height 9
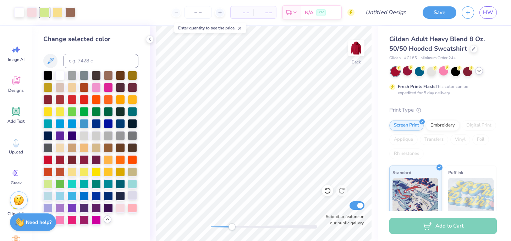
click at [133, 197] on div at bounding box center [132, 195] width 9 height 9
click at [123, 211] on div at bounding box center [120, 207] width 9 height 9
click at [130, 76] on div at bounding box center [132, 74] width 9 height 9
click at [132, 114] on div at bounding box center [132, 110] width 9 height 9
click at [88, 114] on div at bounding box center [83, 110] width 9 height 9
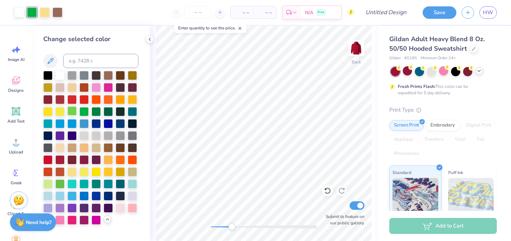
click at [73, 114] on div at bounding box center [71, 110] width 9 height 9
click at [62, 112] on div at bounding box center [59, 110] width 9 height 9
click at [73, 140] on div at bounding box center [71, 135] width 9 height 9
click at [89, 152] on div at bounding box center [83, 147] width 9 height 9
click at [328, 192] on icon at bounding box center [327, 190] width 7 height 7
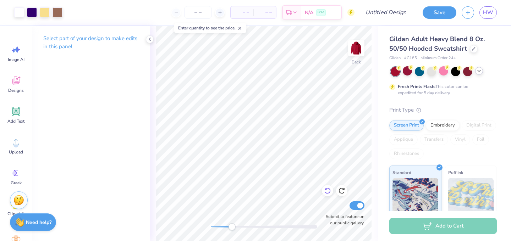
click at [328, 192] on icon at bounding box center [327, 190] width 7 height 7
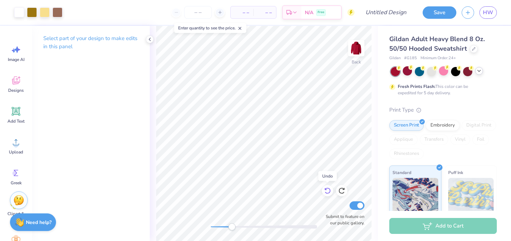
click at [328, 192] on icon at bounding box center [327, 190] width 7 height 7
click at [343, 192] on icon at bounding box center [341, 190] width 7 height 7
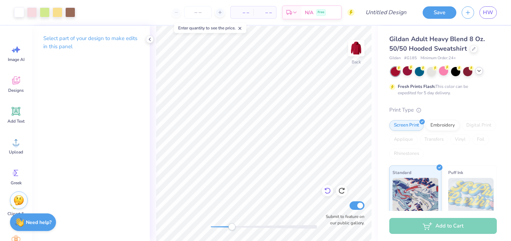
click at [324, 192] on icon at bounding box center [327, 190] width 7 height 7
click at [233, 229] on div "Accessibility label" at bounding box center [233, 227] width 7 height 7
click at [71, 9] on div at bounding box center [70, 12] width 10 height 10
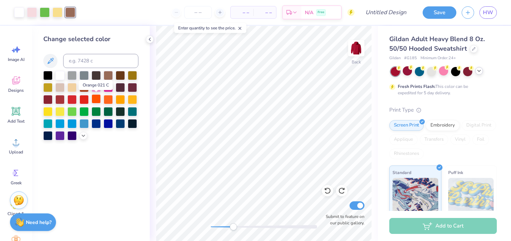
click at [99, 104] on div at bounding box center [96, 98] width 9 height 9
click at [106, 101] on div at bounding box center [108, 98] width 9 height 9
click at [81, 138] on div at bounding box center [83, 135] width 8 height 8
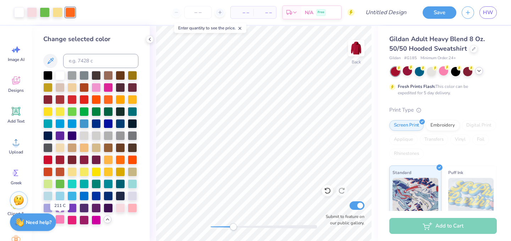
click at [61, 218] on div at bounding box center [59, 219] width 9 height 9
click at [43, 11] on div at bounding box center [45, 12] width 10 height 10
click at [76, 77] on div at bounding box center [71, 74] width 9 height 9
click at [15, 171] on icon at bounding box center [16, 173] width 5 height 6
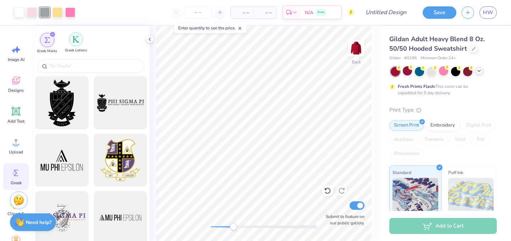
click at [77, 33] on div "filter for Greek Letters" at bounding box center [76, 39] width 14 height 14
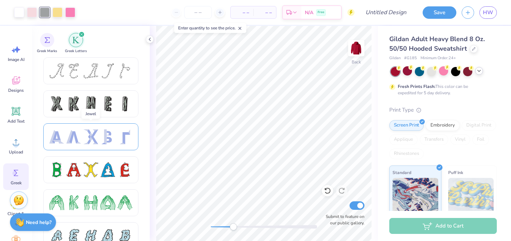
scroll to position [29, 0]
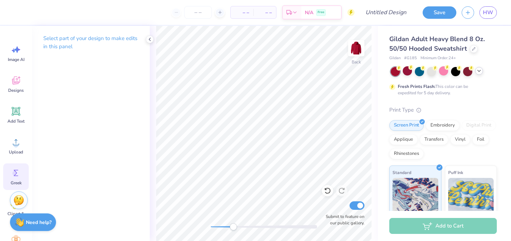
click at [12, 172] on icon at bounding box center [16, 173] width 11 height 11
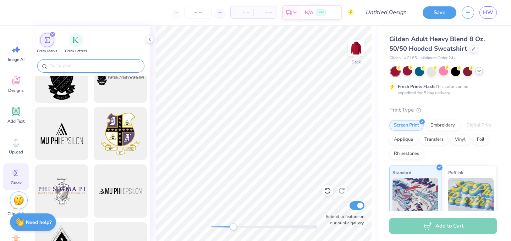
scroll to position [28, 0]
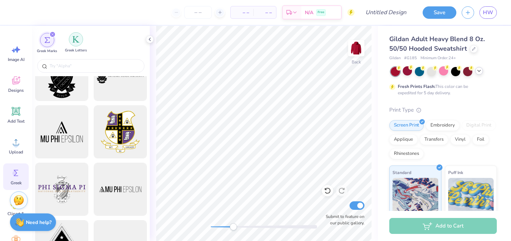
click at [74, 41] on img "filter for Greek Letters" at bounding box center [75, 39] width 7 height 7
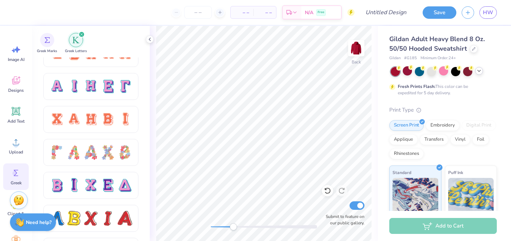
scroll to position [501, 0]
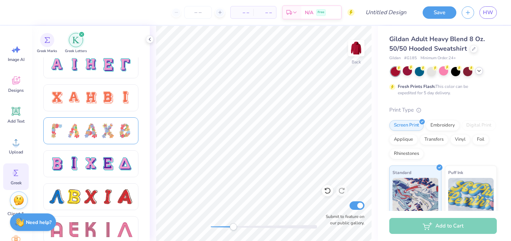
click at [90, 136] on div at bounding box center [90, 130] width 15 height 15
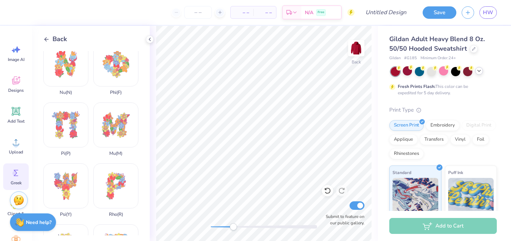
scroll to position [295, 0]
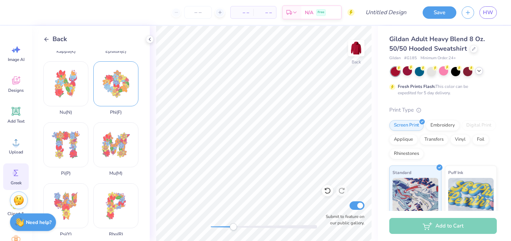
click at [114, 71] on div "Phi ( F )" at bounding box center [115, 88] width 45 height 54
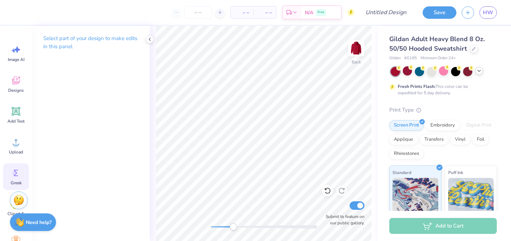
click at [18, 175] on icon at bounding box center [16, 173] width 11 height 11
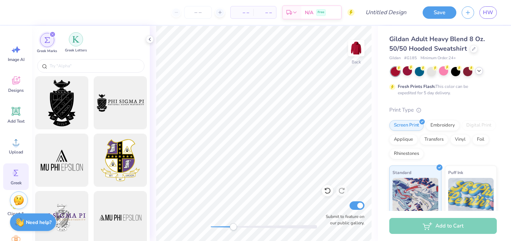
click at [75, 41] on img "filter for Greek Letters" at bounding box center [75, 39] width 7 height 7
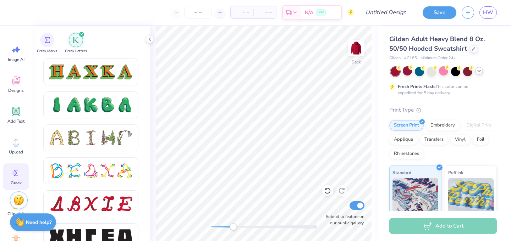
scroll to position [792, 0]
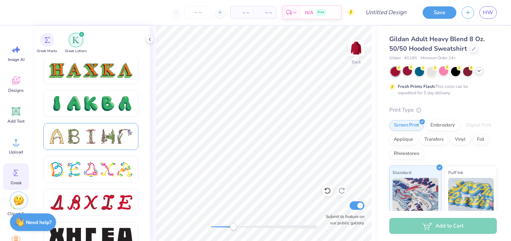
click at [98, 140] on div at bounding box center [90, 136] width 15 height 15
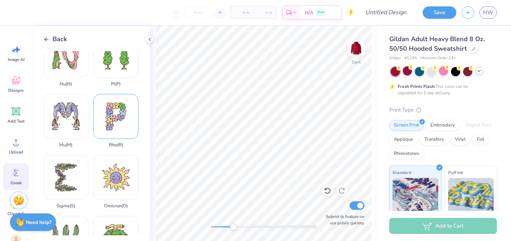
scroll to position [391, 0]
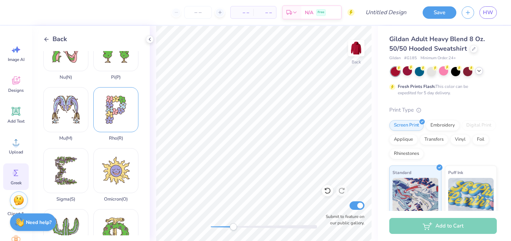
click at [114, 115] on div "Rho ( R )" at bounding box center [115, 114] width 45 height 54
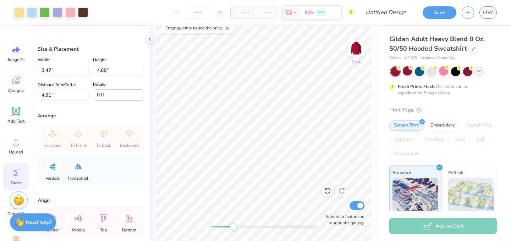
click at [15, 172] on circle at bounding box center [14, 173] width 5 height 5
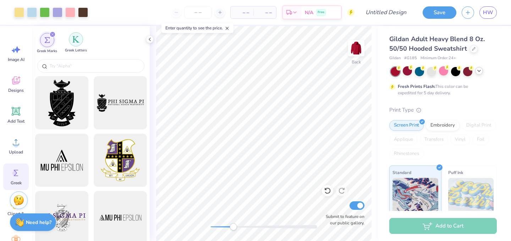
click at [76, 43] on div "filter for Greek Letters" at bounding box center [76, 39] width 14 height 14
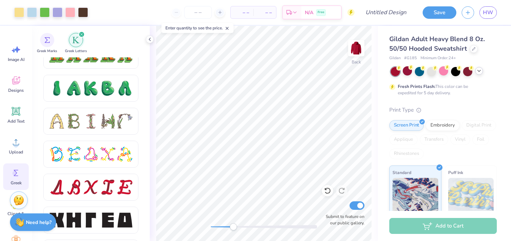
scroll to position [808, 0]
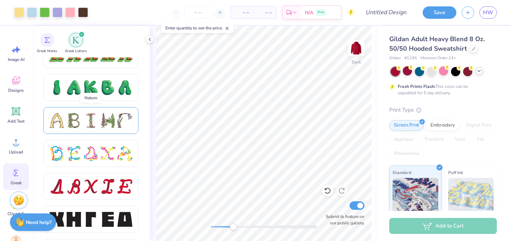
click at [96, 125] on div at bounding box center [90, 120] width 15 height 15
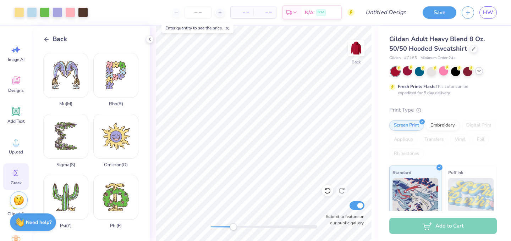
scroll to position [443, 0]
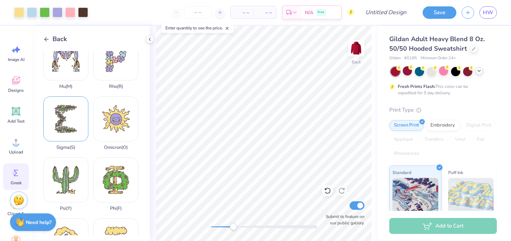
click at [71, 125] on div "Sigma ( S )" at bounding box center [65, 124] width 45 height 54
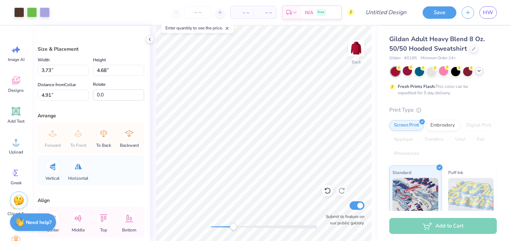
type input "3.47"
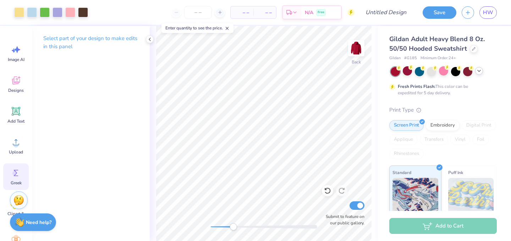
click at [17, 172] on icon at bounding box center [16, 173] width 11 height 11
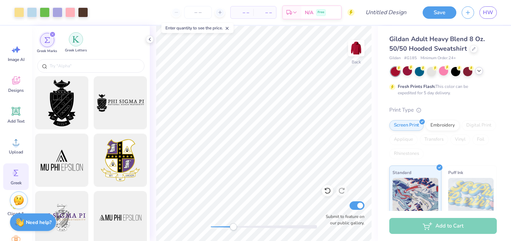
click at [75, 43] on div "filter for Greek Letters" at bounding box center [76, 39] width 14 height 14
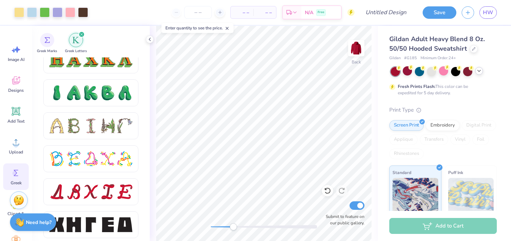
scroll to position [797, 0]
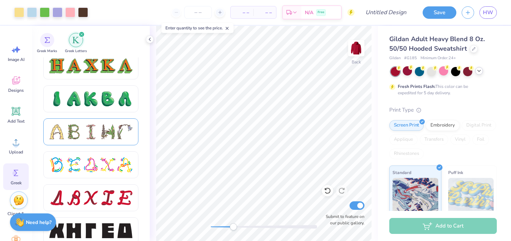
click at [90, 135] on div at bounding box center [90, 132] width 15 height 15
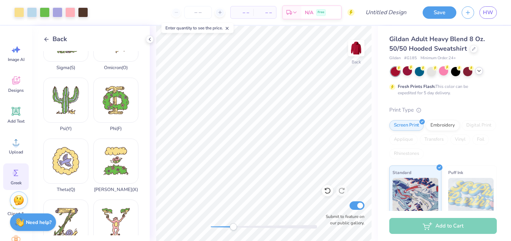
scroll to position [532, 0]
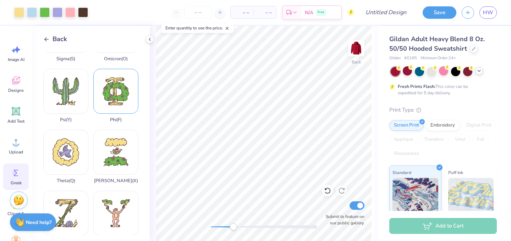
click at [119, 100] on div "Phi ( F )" at bounding box center [115, 96] width 45 height 54
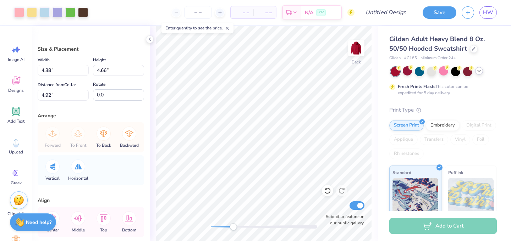
type input "3.47"
type input "4.68"
type input "8.64"
type input "4.38"
type input "4.66"
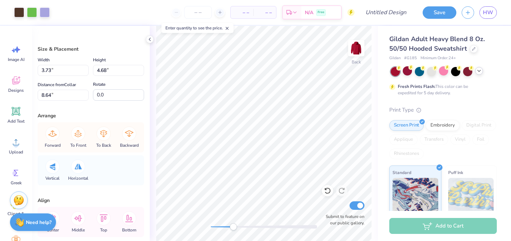
type input "4.92"
drag, startPoint x: 235, startPoint y: 227, endPoint x: 228, endPoint y: 226, distance: 6.5
click at [228, 226] on div "Accessibility label" at bounding box center [228, 227] width 7 height 7
click at [100, 71] on input "4.66" at bounding box center [118, 70] width 51 height 11
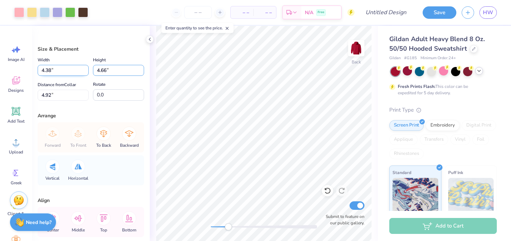
drag, startPoint x: 106, startPoint y: 72, endPoint x: 86, endPoint y: 70, distance: 21.0
click at [86, 70] on div "Width 4.38 4.38 " Height 4.66 4.66 "" at bounding box center [91, 66] width 106 height 20
type input "3.6"
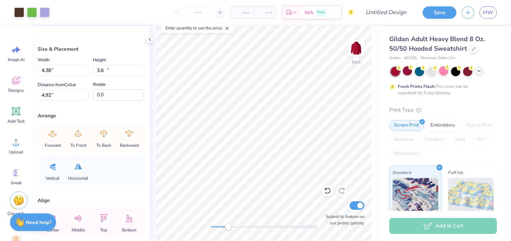
type input "3.73"
type input "4.68"
type input "9.04"
drag, startPoint x: 108, startPoint y: 70, endPoint x: 93, endPoint y: 69, distance: 14.9
click at [93, 69] on input "4.68" at bounding box center [118, 70] width 51 height 11
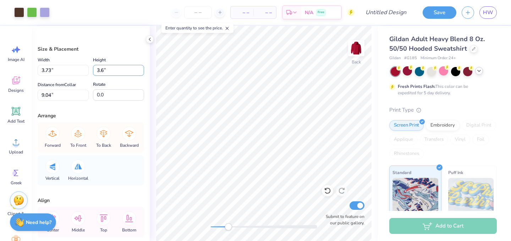
type input "3.6"
type input "3.47"
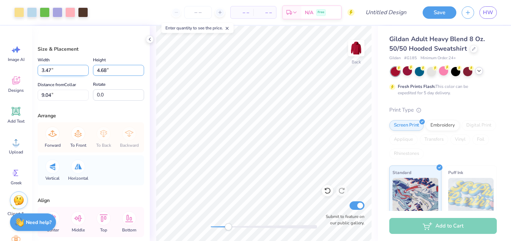
drag, startPoint x: 105, startPoint y: 69, endPoint x: 88, endPoint y: 68, distance: 17.4
click at [88, 68] on div "Width 3.47 3.47 " Height 4.68 4.68 "" at bounding box center [91, 66] width 106 height 20
type input "8"
type input "3.6"
type input "2.67"
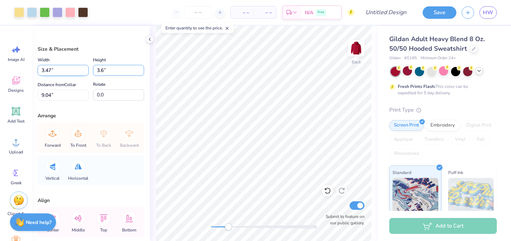
type input "3.60"
type input "9.58"
type input "3.73"
type input "4.68"
type input "9.04"
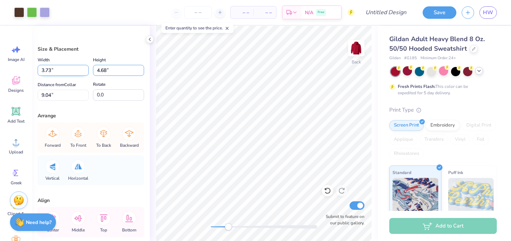
drag, startPoint x: 107, startPoint y: 73, endPoint x: 86, endPoint y: 70, distance: 20.8
click at [86, 70] on div "Width 3.73 3.73 " Height 4.68 4.68 "" at bounding box center [91, 66] width 106 height 20
type input "3.6"
type input "2.87"
type input "3.60"
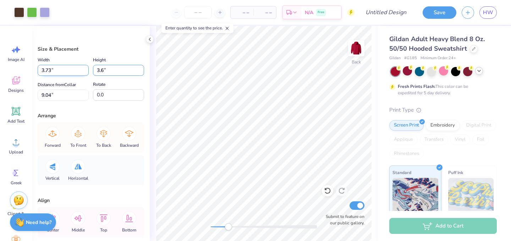
type input "9.58"
type input "4.38"
type input "4.66"
type input "9.04"
click at [109, 70] on input "4.66" at bounding box center [118, 70] width 51 height 11
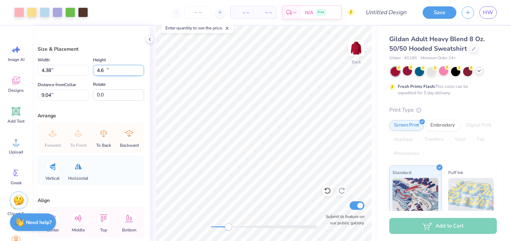
type input "4"
type input "3.6"
type input "3.38"
type input "3.60"
type input "9.58"
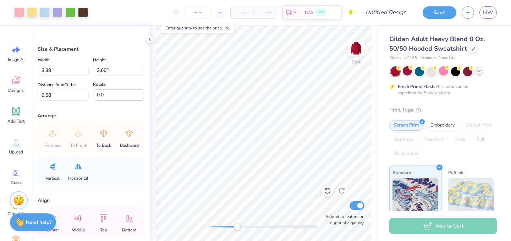
drag, startPoint x: 231, startPoint y: 227, endPoint x: 237, endPoint y: 227, distance: 6.1
click at [237, 227] on div "Accessibility label" at bounding box center [236, 227] width 7 height 7
type input "3.38"
type input "9.36"
type input "2.67"
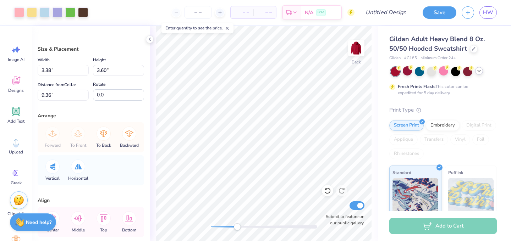
type input "9.58"
type input "3.38"
click at [60, 10] on div at bounding box center [58, 12] width 10 height 10
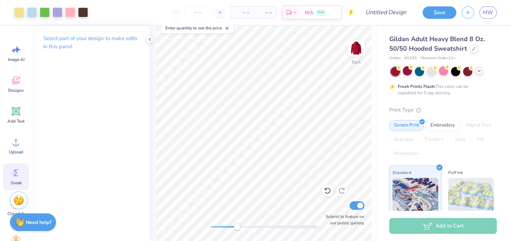
click at [19, 169] on icon at bounding box center [16, 173] width 11 height 11
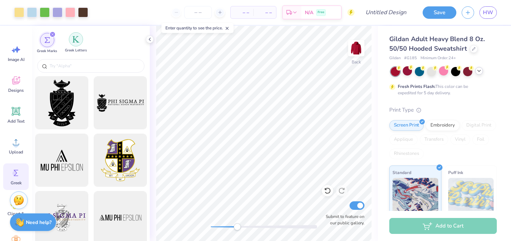
click at [76, 40] on img "filter for Greek Letters" at bounding box center [75, 39] width 7 height 7
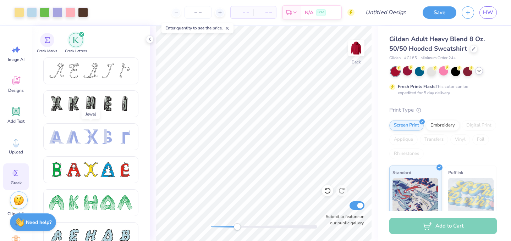
scroll to position [0, 0]
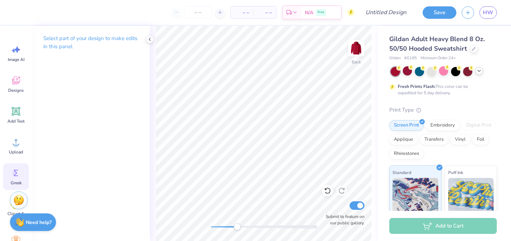
click at [13, 172] on circle at bounding box center [14, 173] width 5 height 5
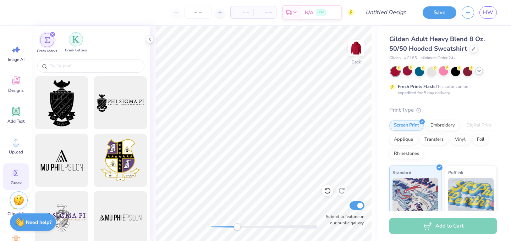
click at [74, 39] on img "filter for Greek Letters" at bounding box center [75, 39] width 7 height 7
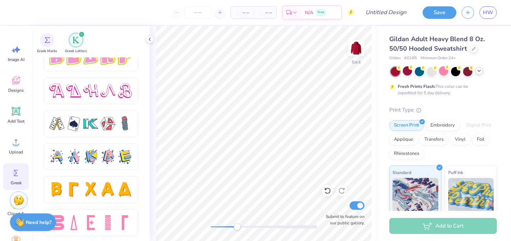
scroll to position [1234, 0]
click at [17, 53] on icon at bounding box center [17, 49] width 6 height 6
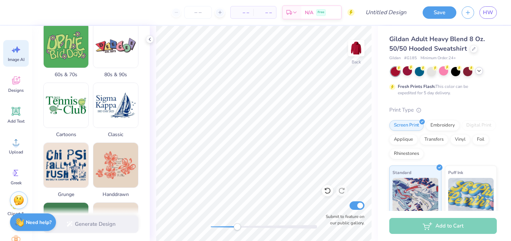
scroll to position [237, 0]
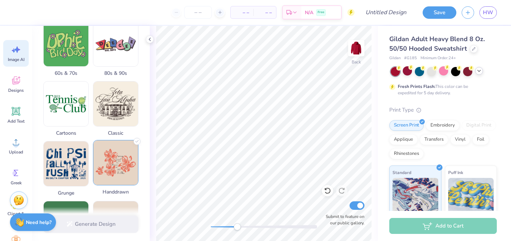
click at [111, 166] on img at bounding box center [115, 163] width 45 height 45
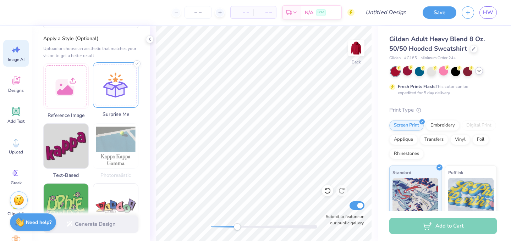
scroll to position [0, 0]
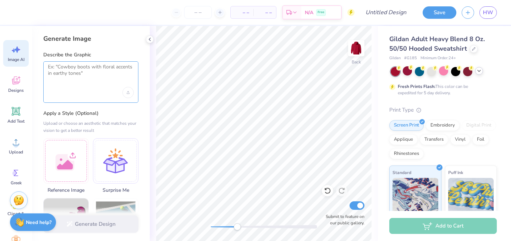
click at [83, 76] on textarea at bounding box center [91, 73] width 86 height 18
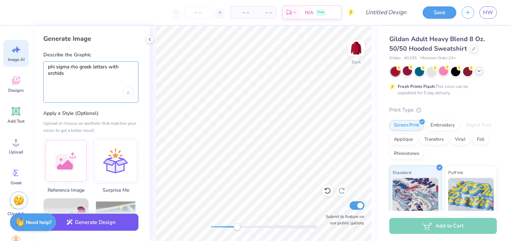
type textarea "phi sigma rho greek letters with orchids"
click at [84, 227] on button "Generate Design" at bounding box center [90, 222] width 95 height 17
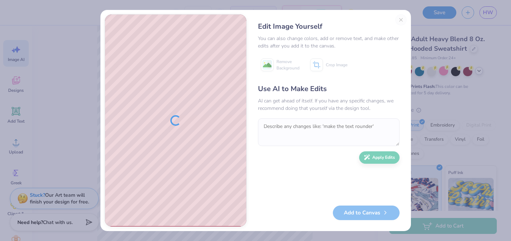
click at [401, 21] on div "Edit Image Yourself You can also change colors, add or remove text, and make ot…" at bounding box center [329, 120] width 156 height 213
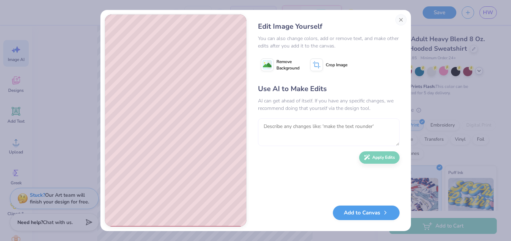
click at [292, 133] on textarea at bounding box center [329, 133] width 142 height 28
type textarea "the "f" should be the greek letter "rho""
click at [387, 160] on button "Apply Edits" at bounding box center [379, 156] width 40 height 12
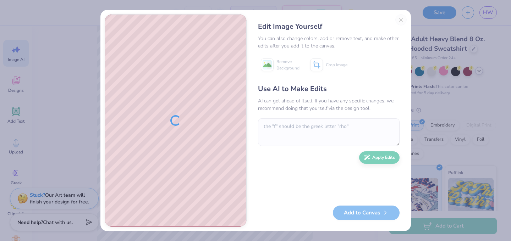
click at [400, 21] on div "Edit Image Yourself You can also change colors, add or remove text, and make ot…" at bounding box center [329, 120] width 156 height 213
click at [399, 20] on div "Edit Image Yourself You can also change colors, add or remove text, and make ot…" at bounding box center [329, 120] width 156 height 213
click at [400, 21] on div "Edit Image Yourself You can also change colors, add or remove text, and make ot…" at bounding box center [329, 120] width 156 height 213
